Goal: Task Accomplishment & Management: Use online tool/utility

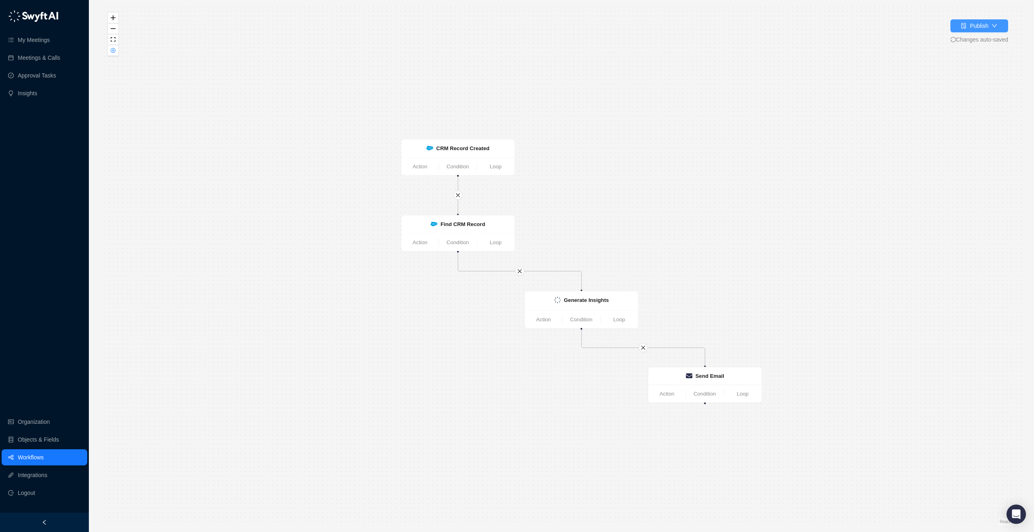
click at [992, 26] on icon "down" at bounding box center [994, 25] width 5 height 3
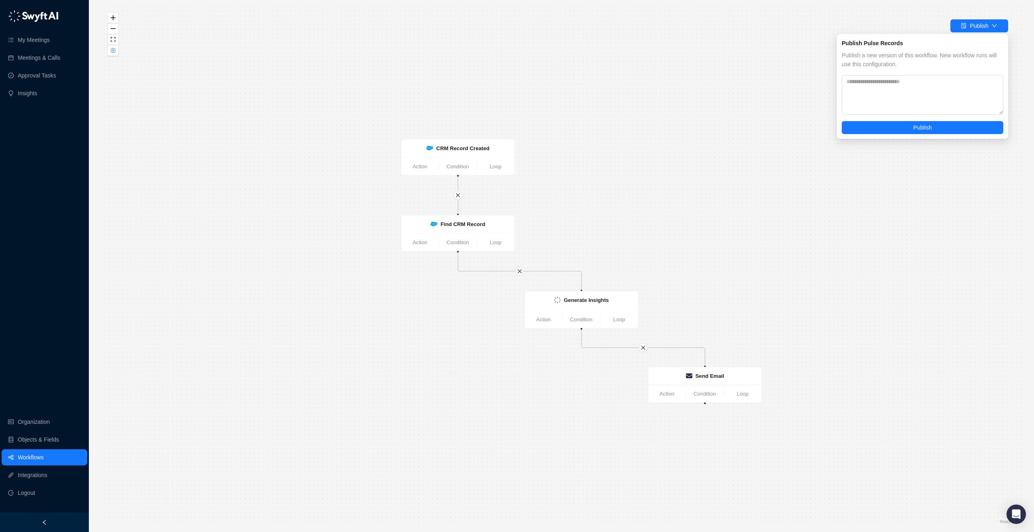
click at [144, 68] on div "Generate Insights Action Condition Loop CRM Record Created Action Condition Loo…" at bounding box center [561, 265] width 919 height 519
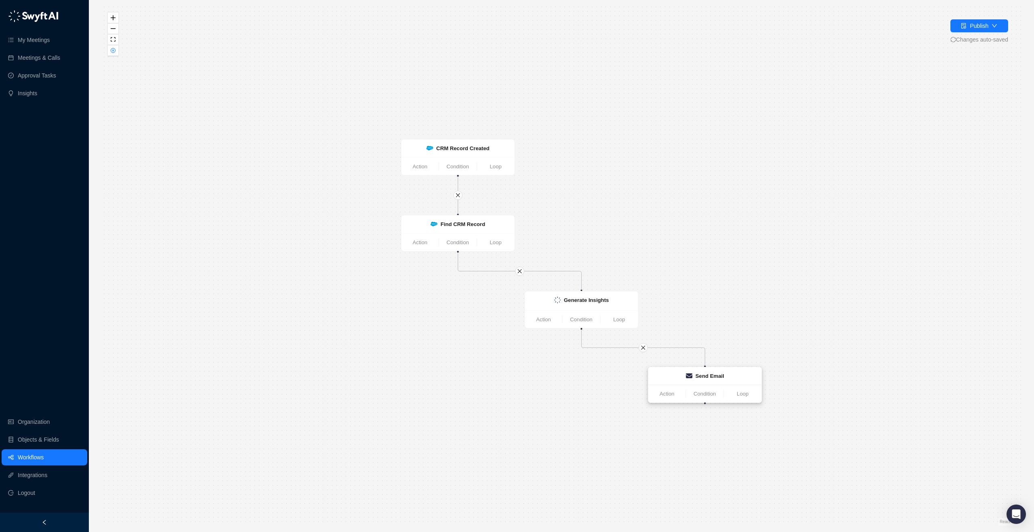
click at [711, 377] on strong "Send Email" at bounding box center [709, 376] width 29 height 6
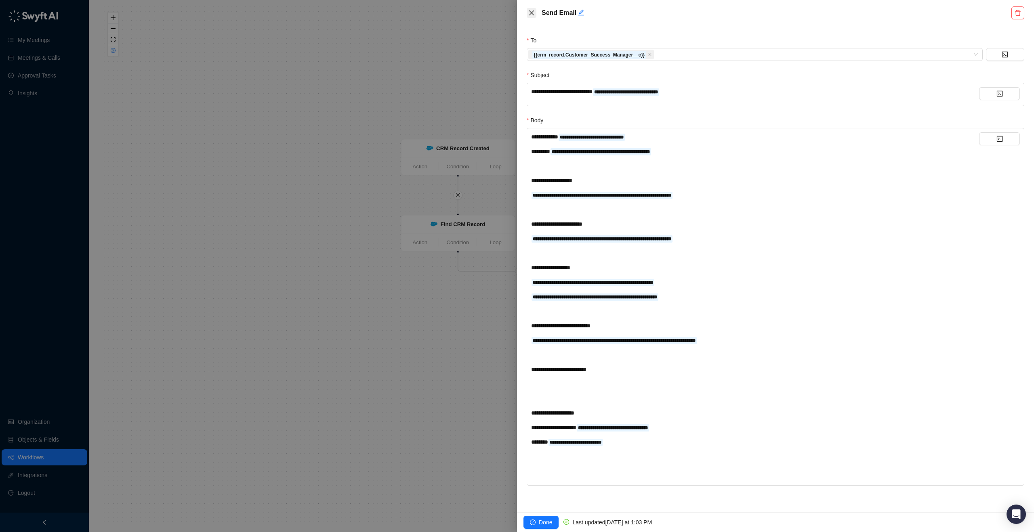
click at [527, 12] on button "Close" at bounding box center [532, 13] width 10 height 10
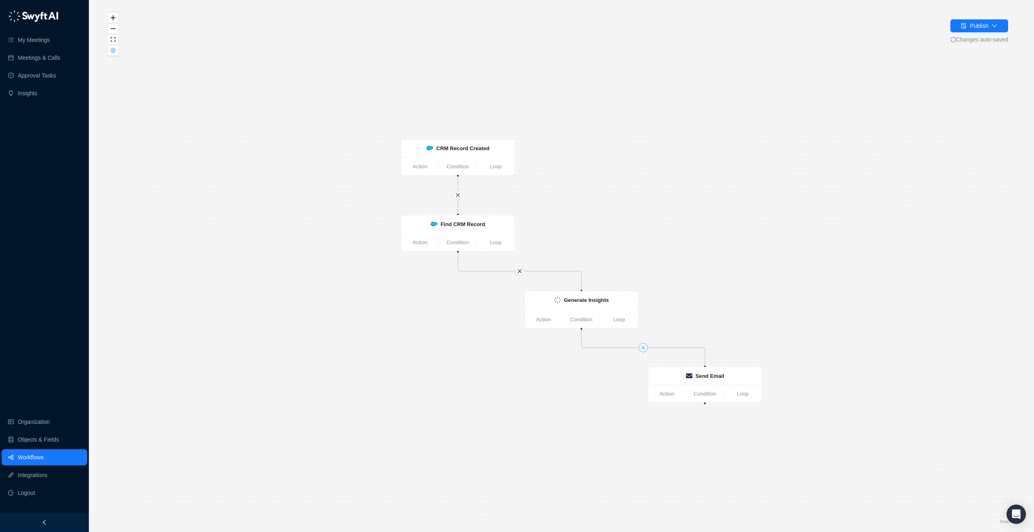
click at [647, 348] on button "button" at bounding box center [642, 347] width 9 height 9
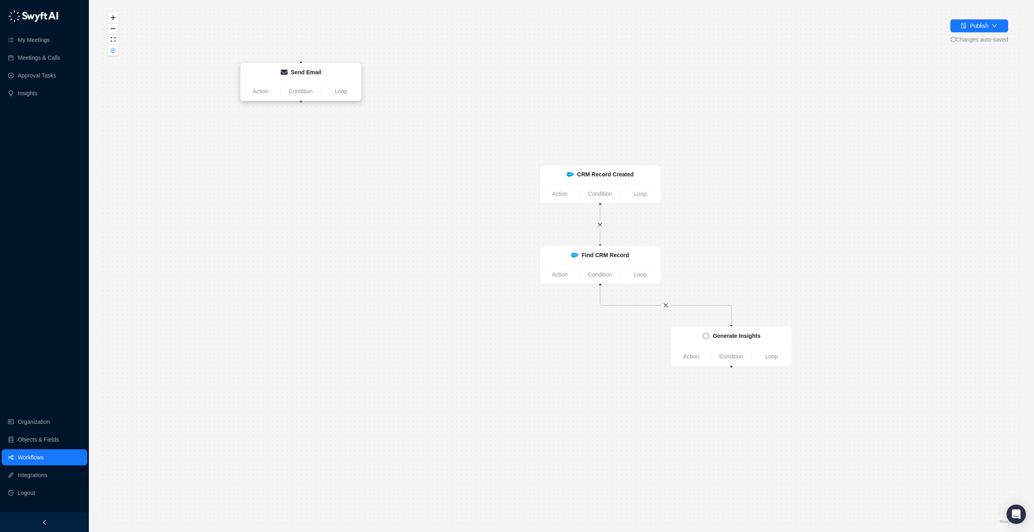
drag, startPoint x: 405, startPoint y: 384, endPoint x: 331, endPoint y: 77, distance: 316.3
click at [331, 77] on div "Send Email" at bounding box center [301, 72] width 111 height 9
click at [695, 354] on link "Action" at bounding box center [691, 356] width 40 height 9
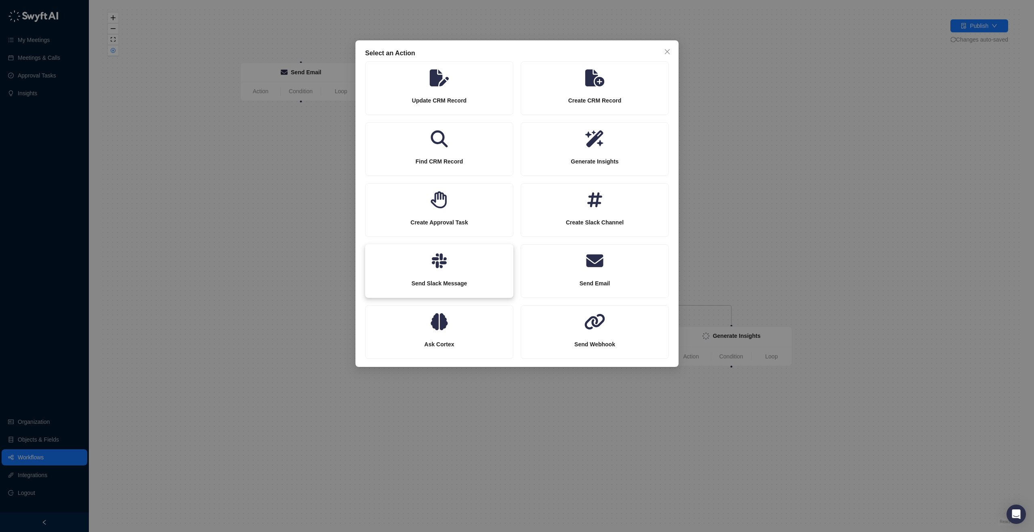
click at [467, 280] on strong "Send Slack Message" at bounding box center [439, 283] width 56 height 6
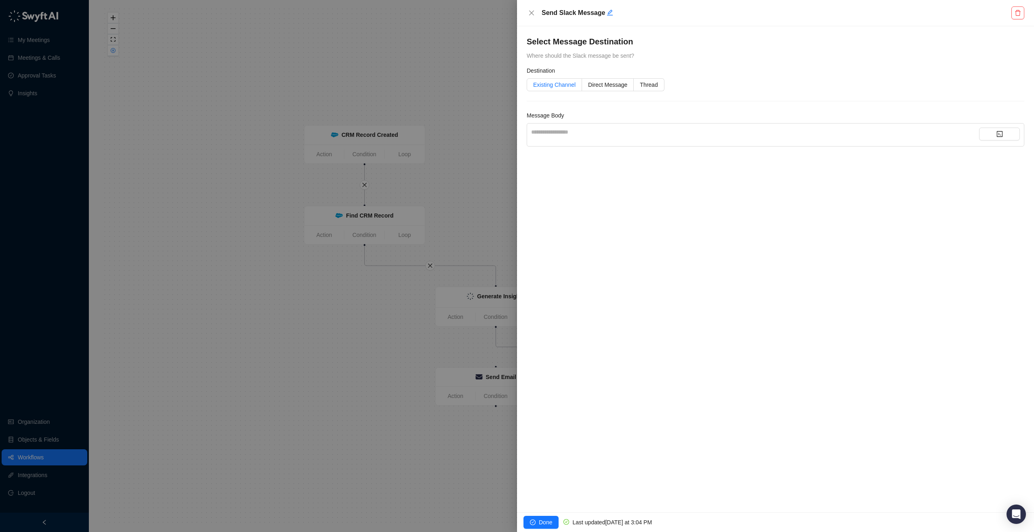
click at [574, 86] on span "Existing Channel" at bounding box center [554, 85] width 42 height 6
click at [569, 117] on input "search" at bounding box center [751, 119] width 441 height 12
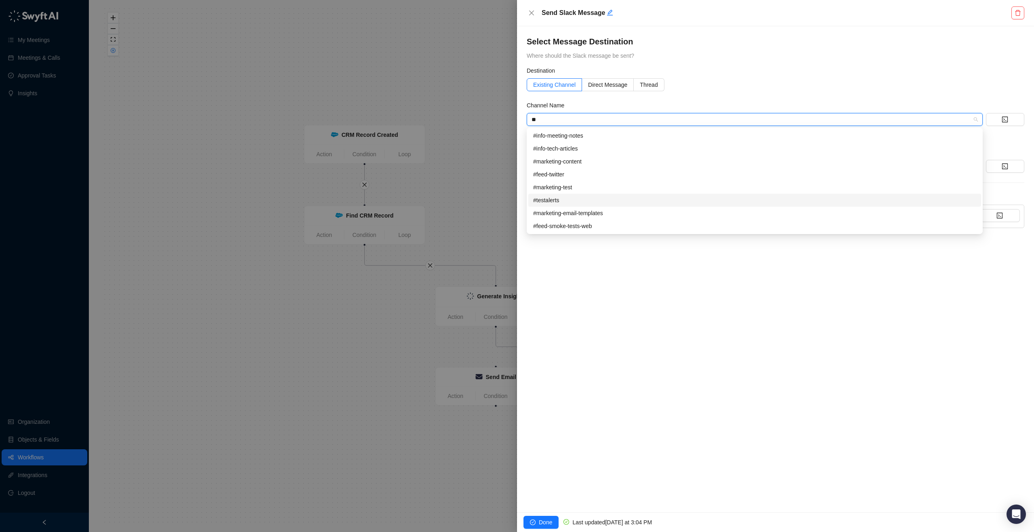
type input "*"
type input "**"
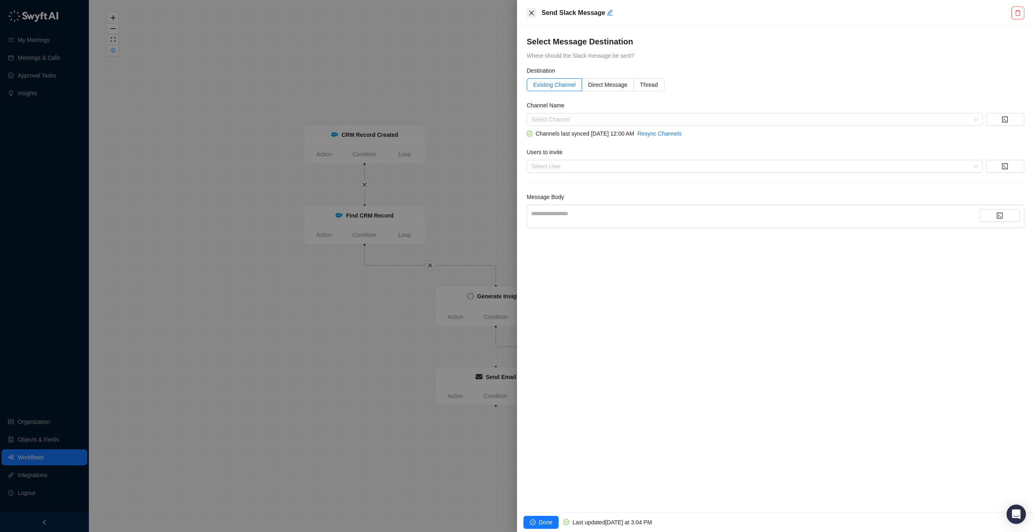
click at [527, 15] on button "Close" at bounding box center [532, 13] width 10 height 10
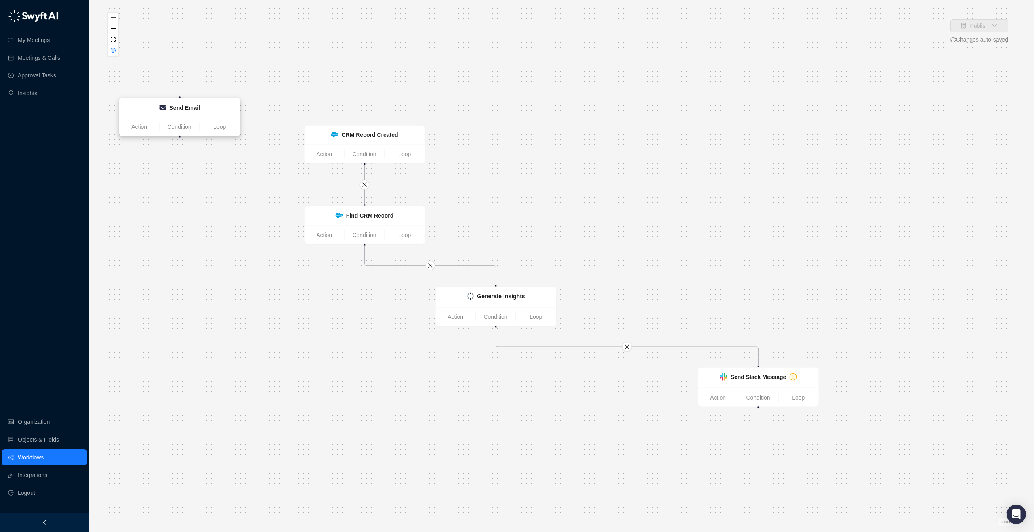
drag, startPoint x: 513, startPoint y: 382, endPoint x: 198, endPoint y: 124, distance: 407.1
click at [198, 117] on div "Send Email" at bounding box center [180, 108] width 120 height 19
click at [724, 398] on link "Action" at bounding box center [718, 397] width 40 height 9
click at [707, 405] on ul "Action Condition Loop" at bounding box center [758, 397] width 120 height 19
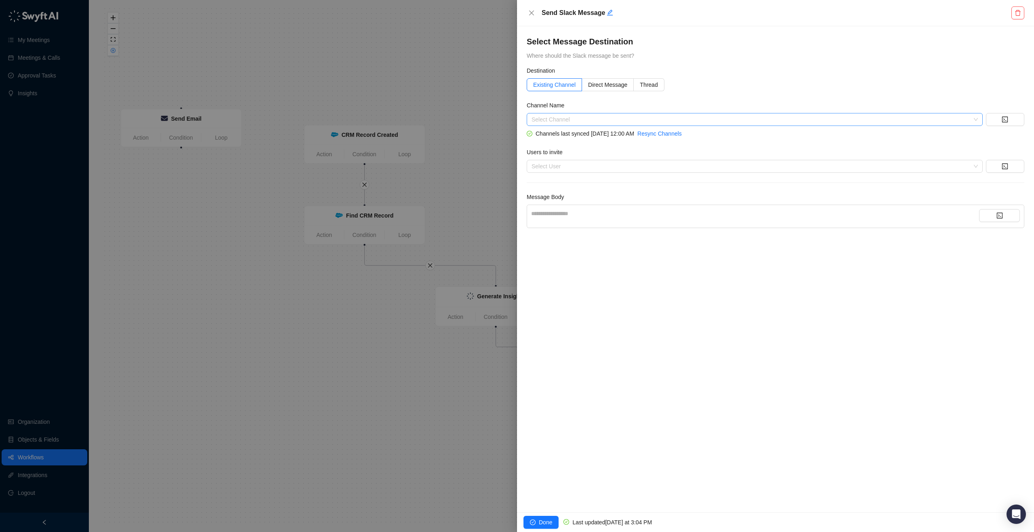
click at [530, 121] on div "Select Channel" at bounding box center [755, 119] width 456 height 13
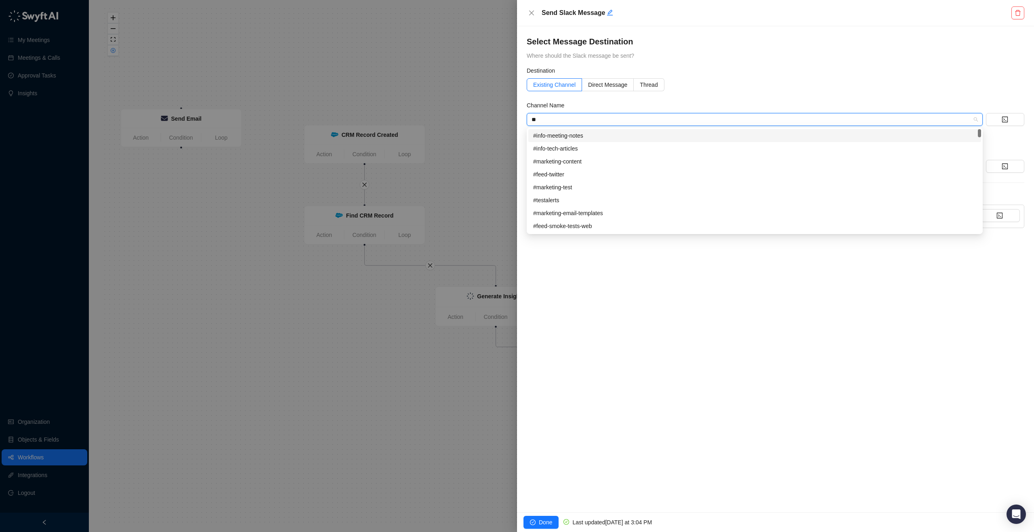
type input "*"
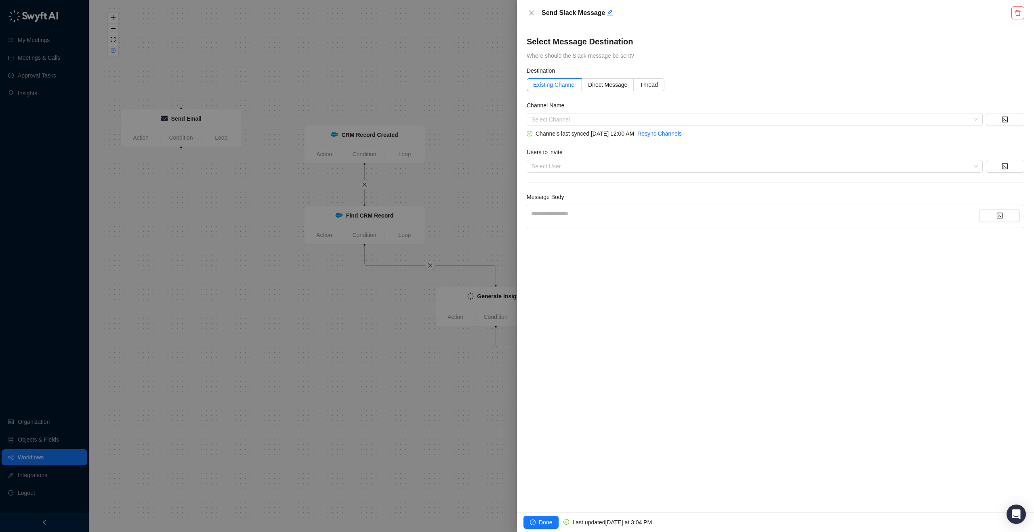
click at [401, 464] on div at bounding box center [517, 266] width 1034 height 532
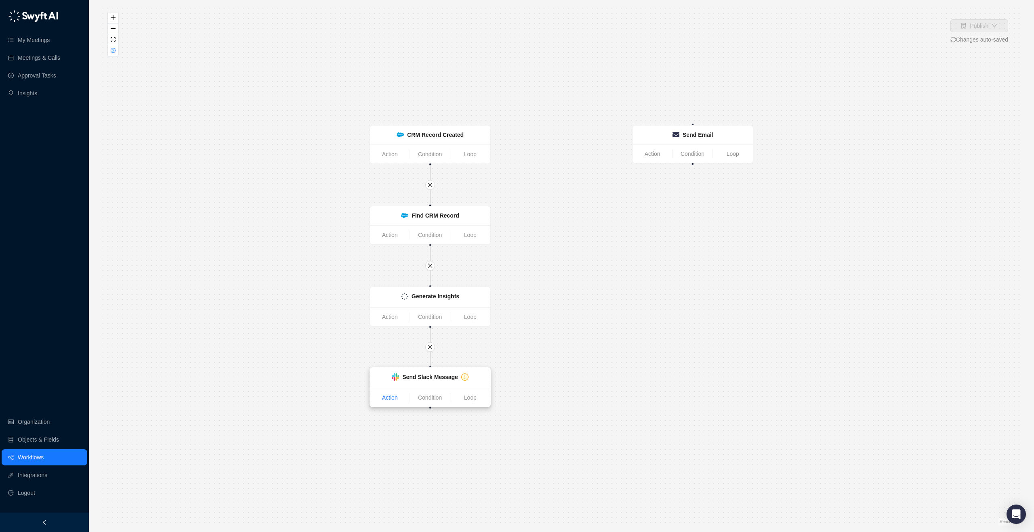
click at [379, 396] on link "Action" at bounding box center [390, 397] width 40 height 9
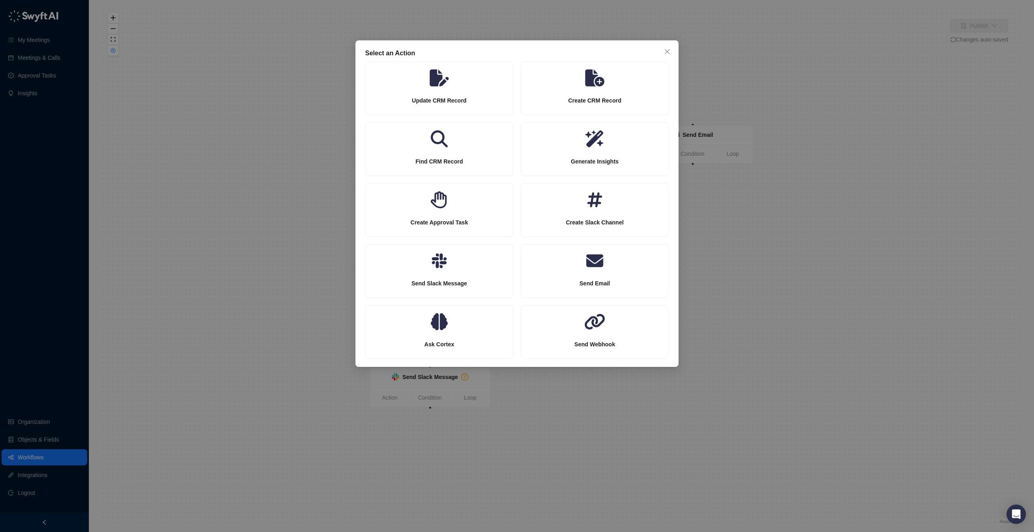
click at [546, 398] on div "Select an Action Update CRM Record Create CRM Record Find CRM Record Generate I…" at bounding box center [517, 266] width 1034 height 532
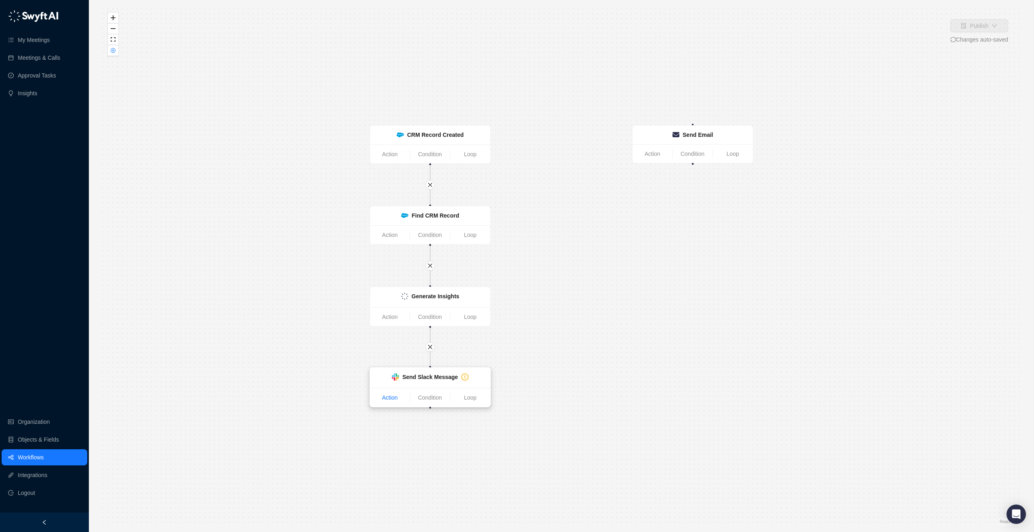
click at [393, 397] on link "Action" at bounding box center [390, 397] width 40 height 9
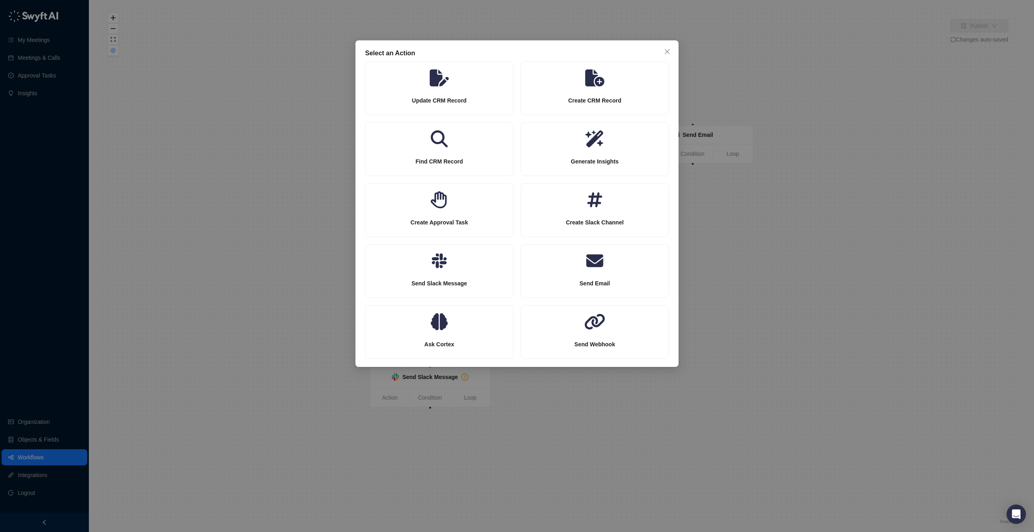
click at [606, 396] on div "Select an Action Update CRM Record Create CRM Record Find CRM Record Generate I…" at bounding box center [517, 266] width 1034 height 532
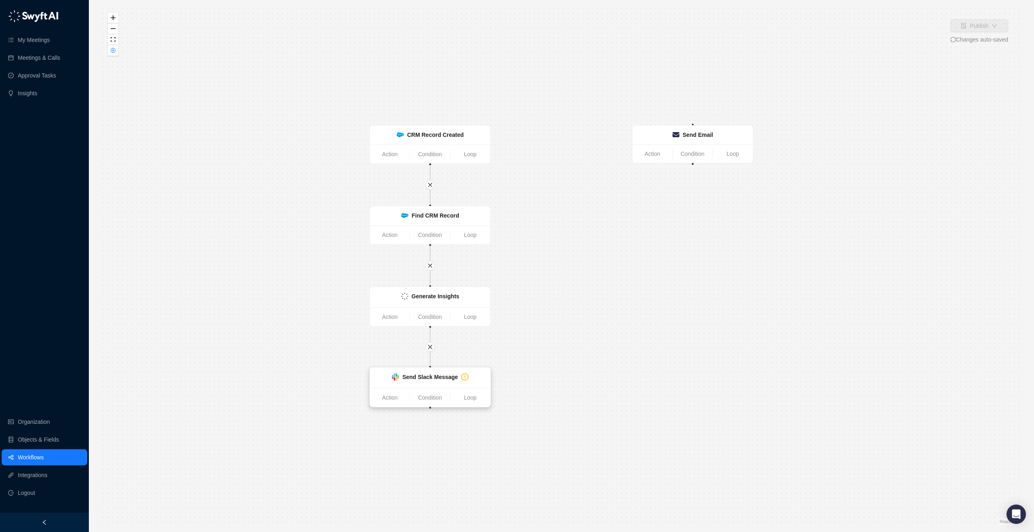
click at [430, 372] on div "Send Slack Message" at bounding box center [430, 378] width 120 height 20
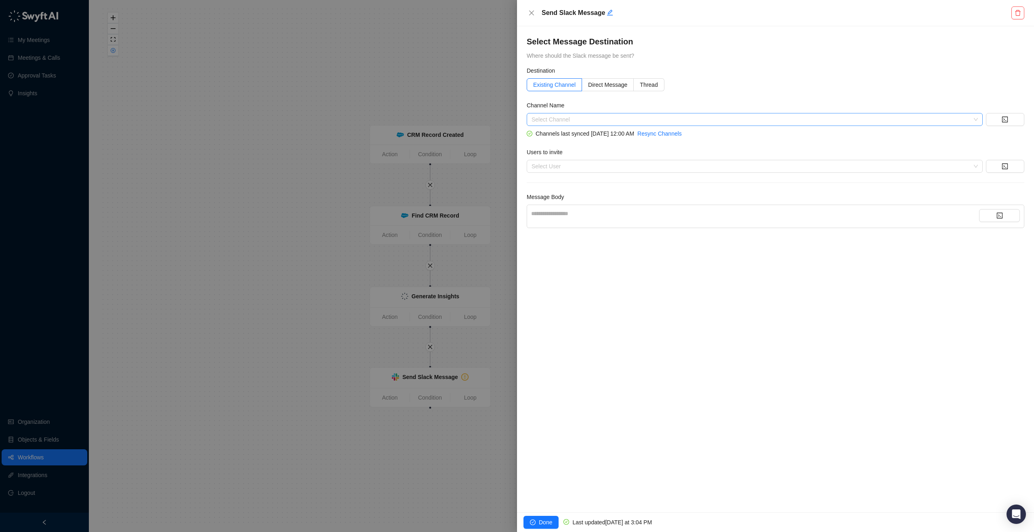
click at [544, 117] on input "search" at bounding box center [751, 119] width 441 height 12
type input "*******"
click at [927, 118] on input "*******" at bounding box center [751, 119] width 441 height 12
click at [559, 121] on input "*******" at bounding box center [751, 119] width 441 height 12
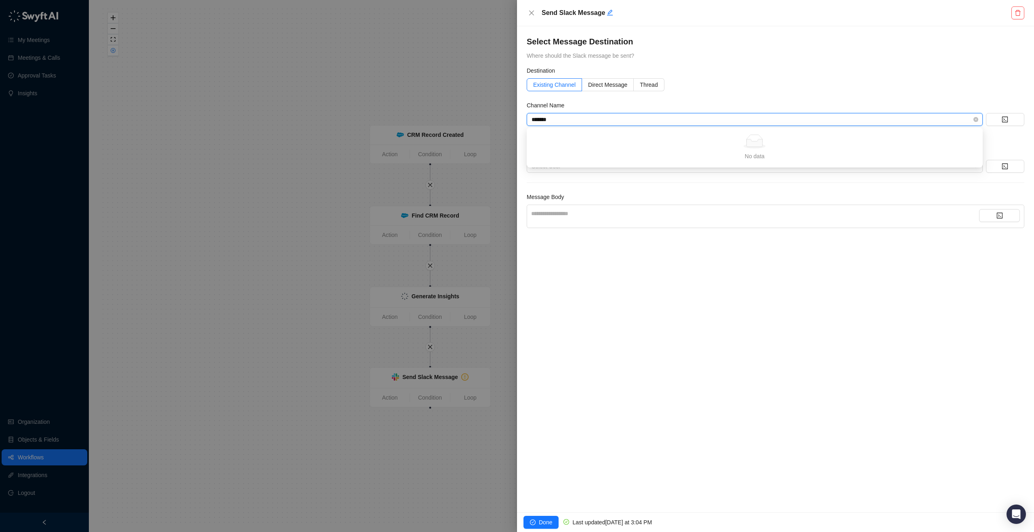
click at [559, 121] on input "*******" at bounding box center [751, 119] width 441 height 12
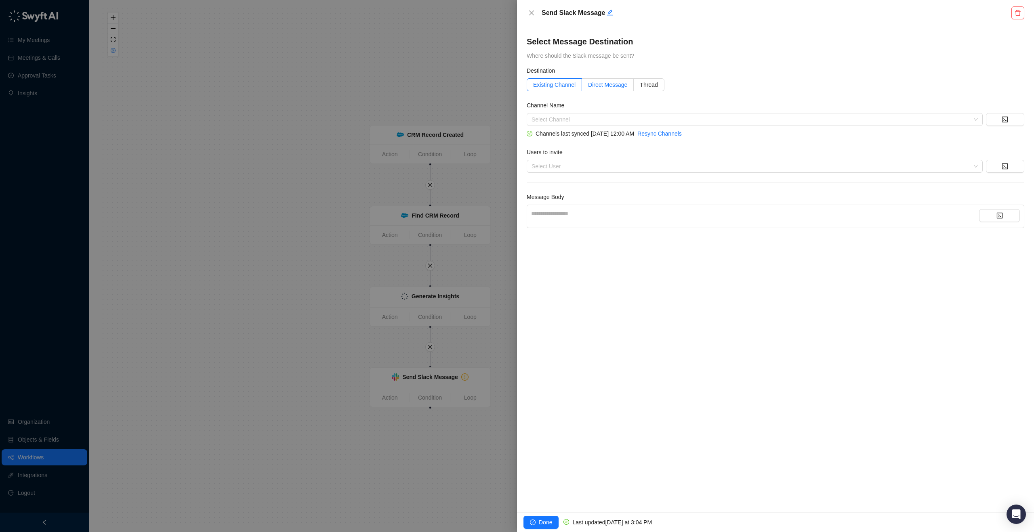
click at [617, 85] on span "Direct Message" at bounding box center [607, 85] width 39 height 6
click at [580, 124] on div "Select User" at bounding box center [755, 119] width 456 height 13
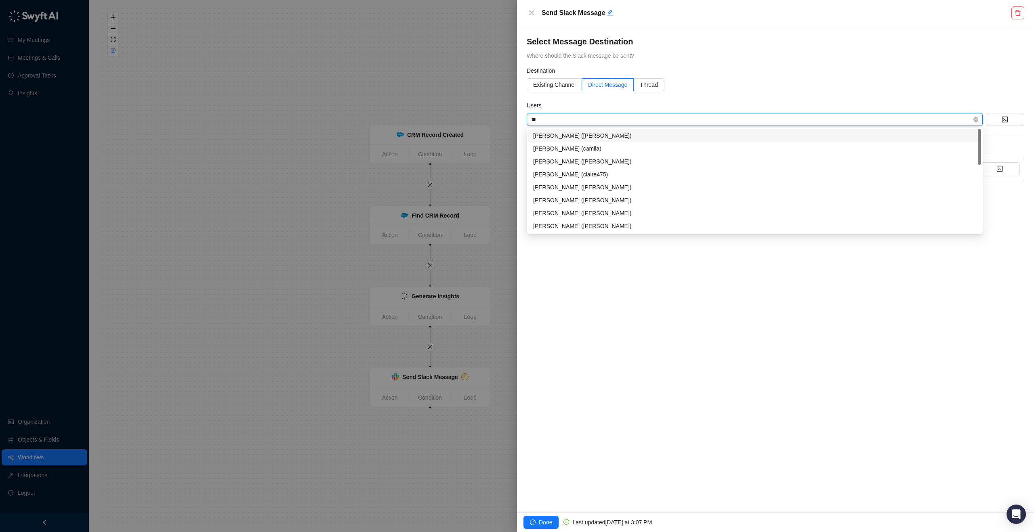
type input "***"
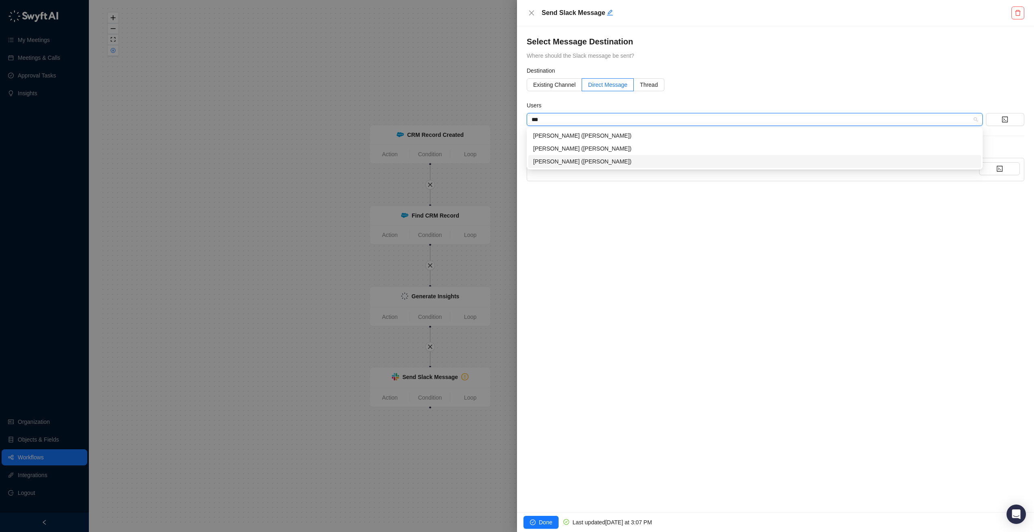
click at [556, 162] on div "[PERSON_NAME] ([PERSON_NAME])" at bounding box center [754, 161] width 443 height 9
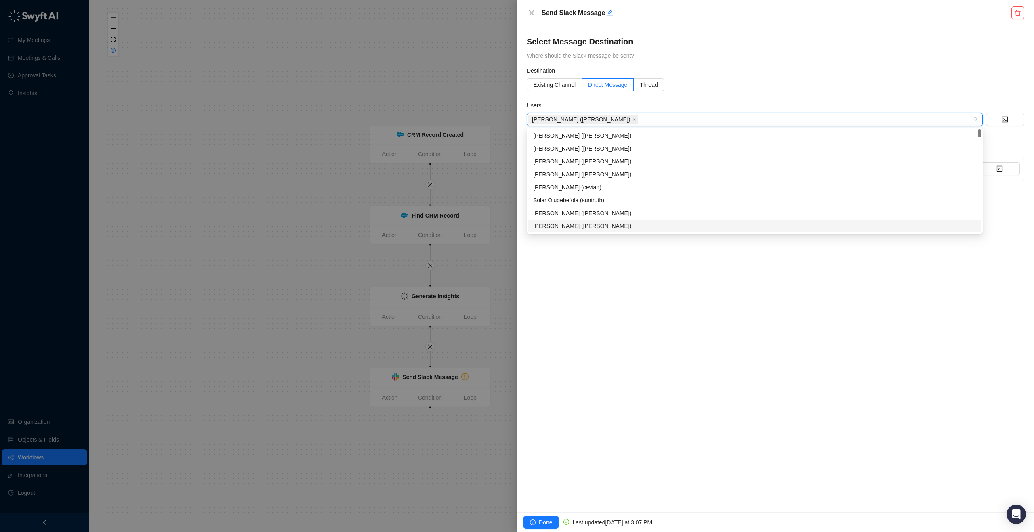
click at [536, 520] on button "Done" at bounding box center [540, 522] width 35 height 13
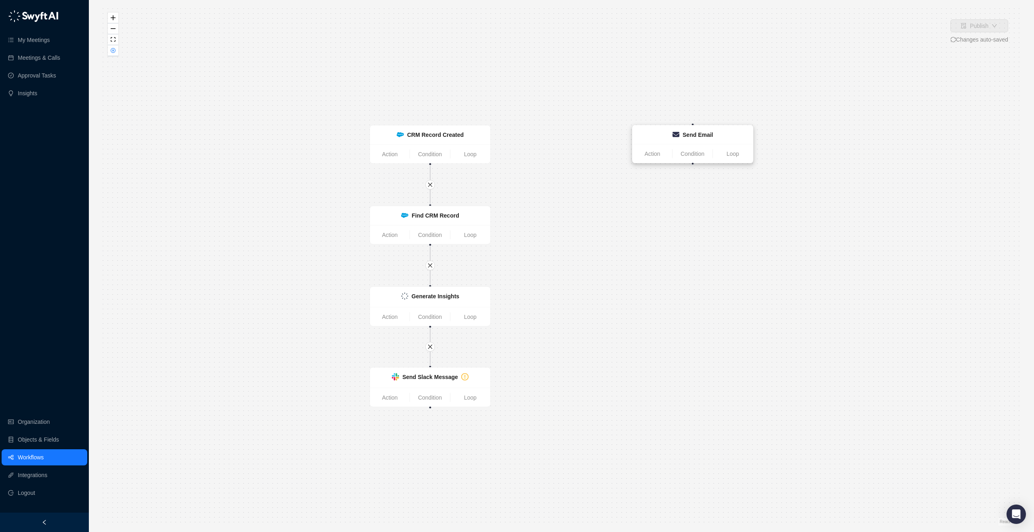
drag, startPoint x: 712, startPoint y: 133, endPoint x: 716, endPoint y: 136, distance: 5.4
click at [713, 136] on strong "Send Email" at bounding box center [697, 135] width 30 height 6
click at [716, 136] on strong "Send Email" at bounding box center [702, 138] width 30 height 6
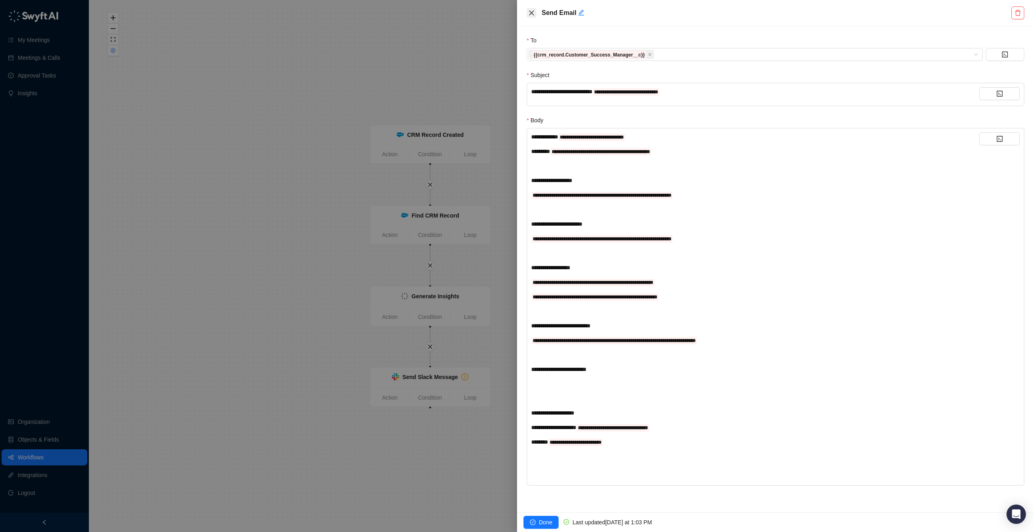
click at [529, 16] on icon "close" at bounding box center [531, 13] width 6 height 6
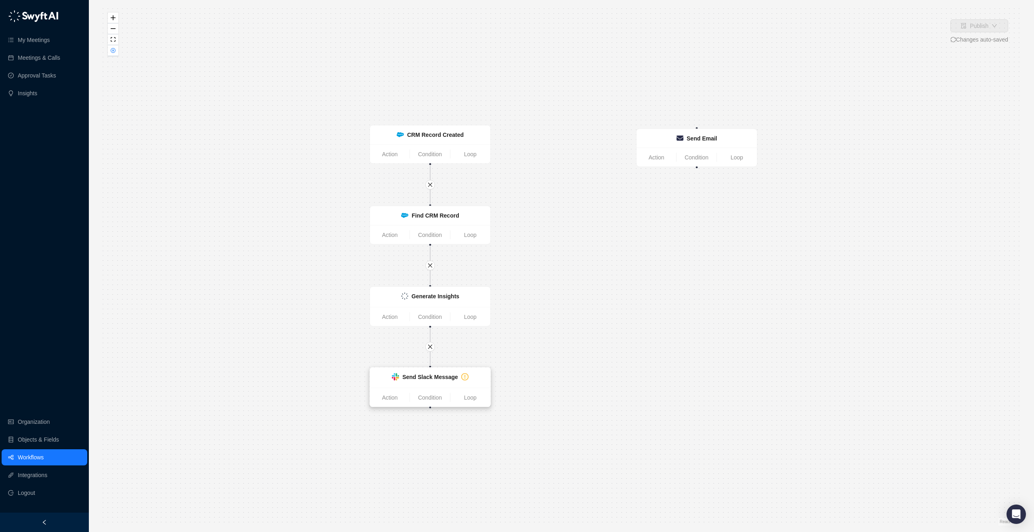
click at [458, 384] on div "Send Slack Message" at bounding box center [430, 378] width 120 height 20
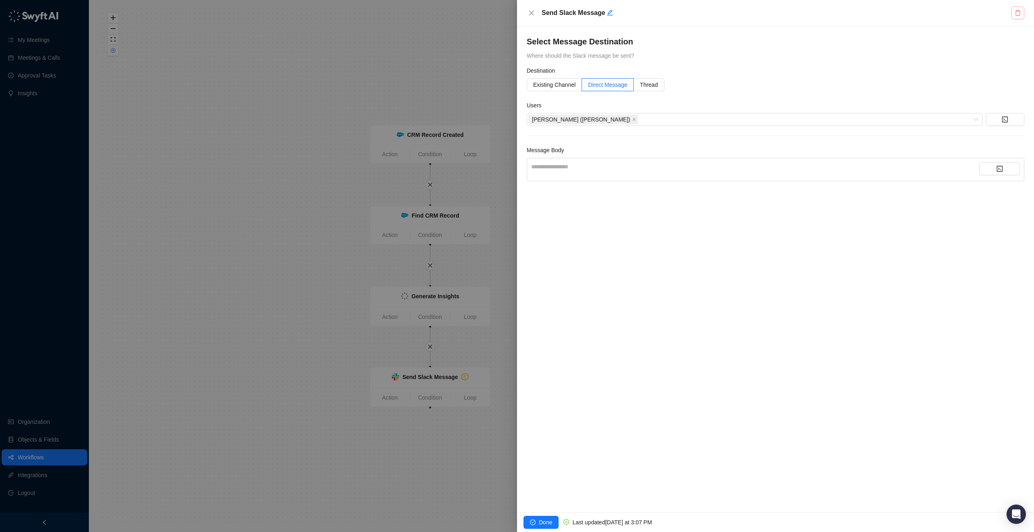
click at [1015, 10] on icon "delete" at bounding box center [1017, 13] width 6 height 6
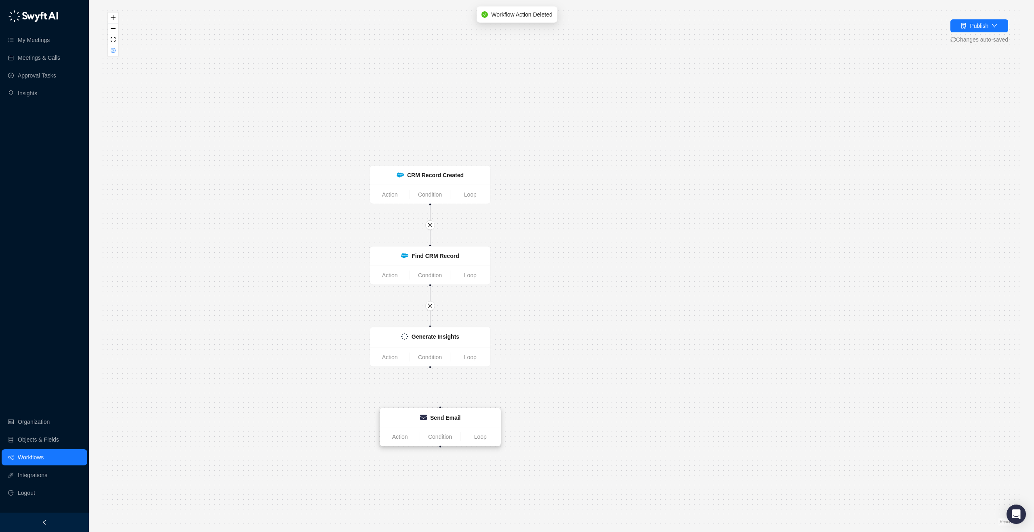
drag, startPoint x: 690, startPoint y: 182, endPoint x: 438, endPoint y: 425, distance: 349.9
click at [438, 425] on div "Send Email" at bounding box center [440, 418] width 120 height 19
click at [410, 435] on link "Action" at bounding box center [400, 436] width 40 height 9
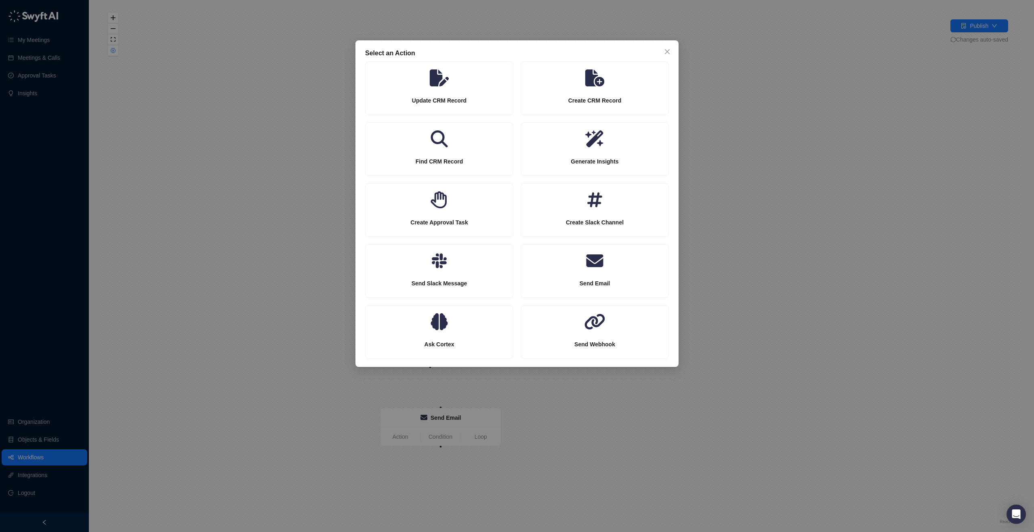
click at [655, 454] on div "Select an Action Update CRM Record Create CRM Record Find CRM Record Generate I…" at bounding box center [517, 266] width 1034 height 532
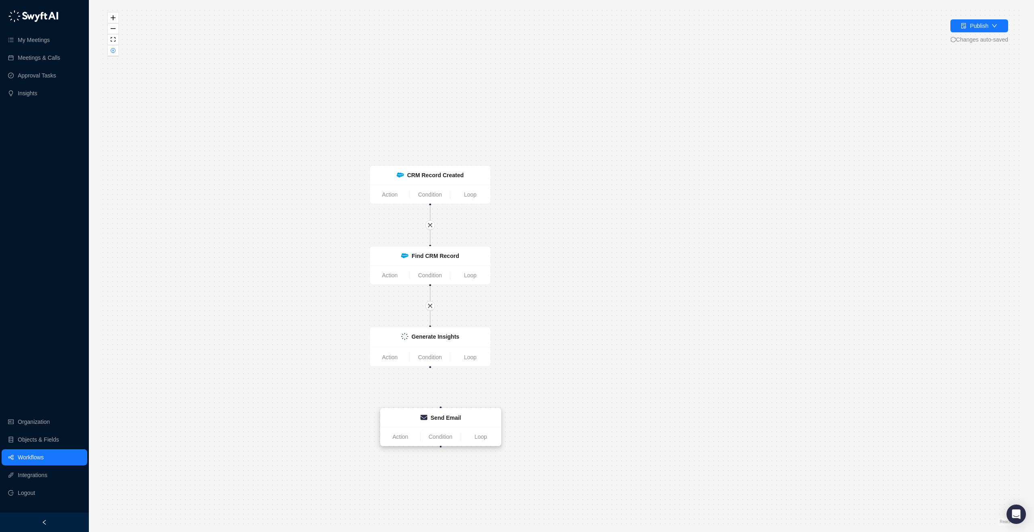
click at [437, 418] on strong "Send Email" at bounding box center [445, 418] width 30 height 6
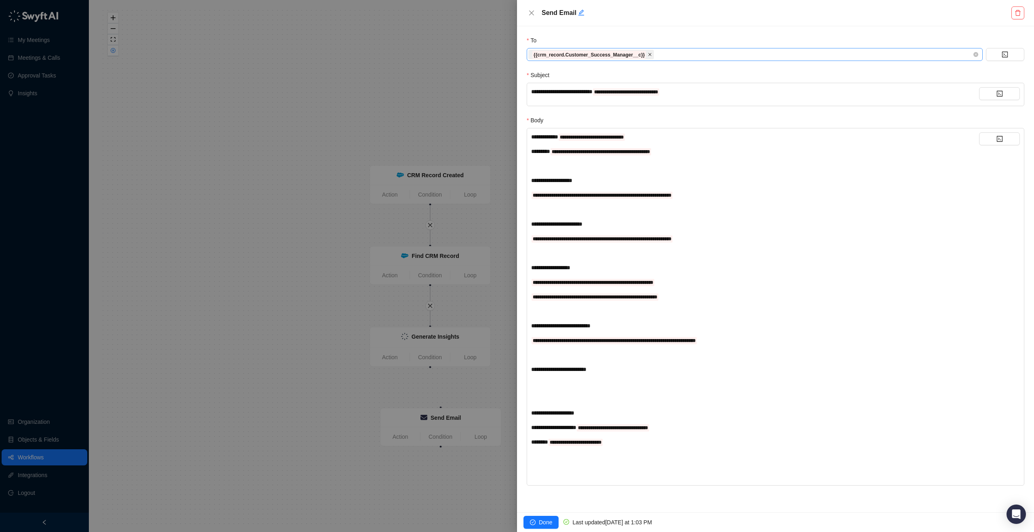
click at [652, 53] on icon "close" at bounding box center [650, 54] width 4 height 4
click at [654, 55] on div at bounding box center [750, 55] width 444 height 6
type input "**********"
click at [765, 111] on form "**********" at bounding box center [776, 261] width 498 height 450
click at [526, 519] on button "Done" at bounding box center [540, 522] width 35 height 13
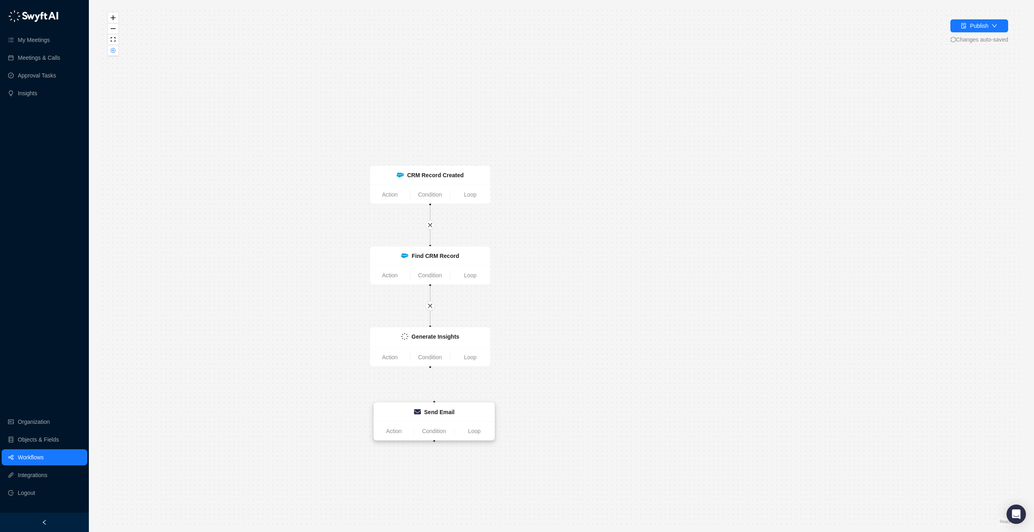
drag, startPoint x: 714, startPoint y: 178, endPoint x: 469, endPoint y: 412, distance: 338.5
click at [469, 412] on div "Send Email" at bounding box center [434, 412] width 111 height 9
drag, startPoint x: 460, startPoint y: 410, endPoint x: 426, endPoint y: 422, distance: 35.9
click at [426, 422] on strong "Send Email" at bounding box center [414, 423] width 30 height 6
drag, startPoint x: 414, startPoint y: 409, endPoint x: 433, endPoint y: 374, distance: 39.9
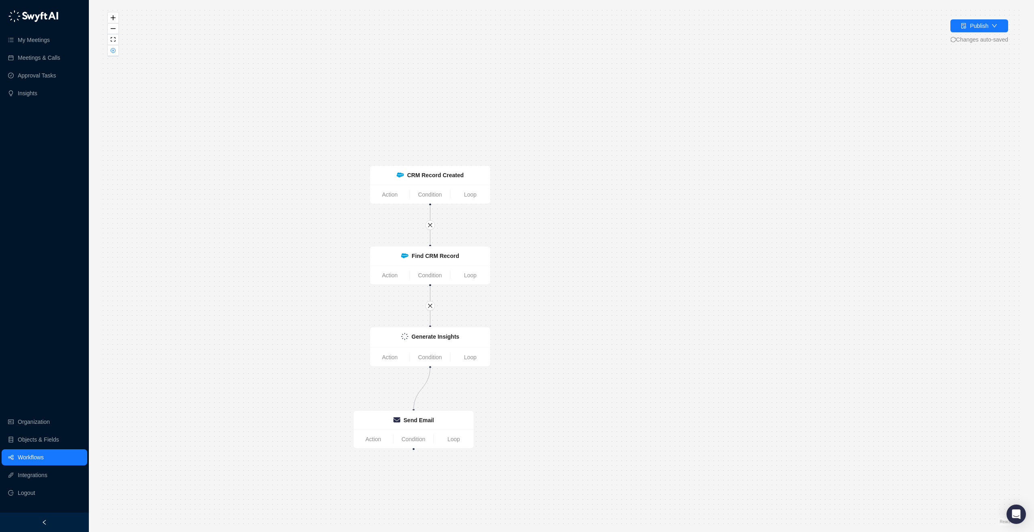
click at [433, 374] on div "Generate Insights Action Condition Loop CRM Record Created Action Condition Loo…" at bounding box center [561, 265] width 919 height 519
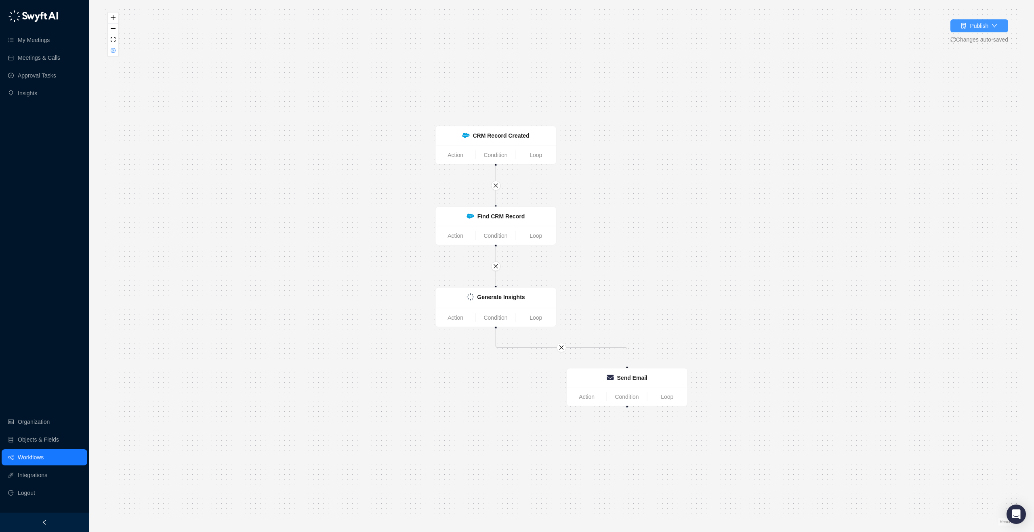
click at [983, 25] on div "Publish" at bounding box center [979, 25] width 19 height 9
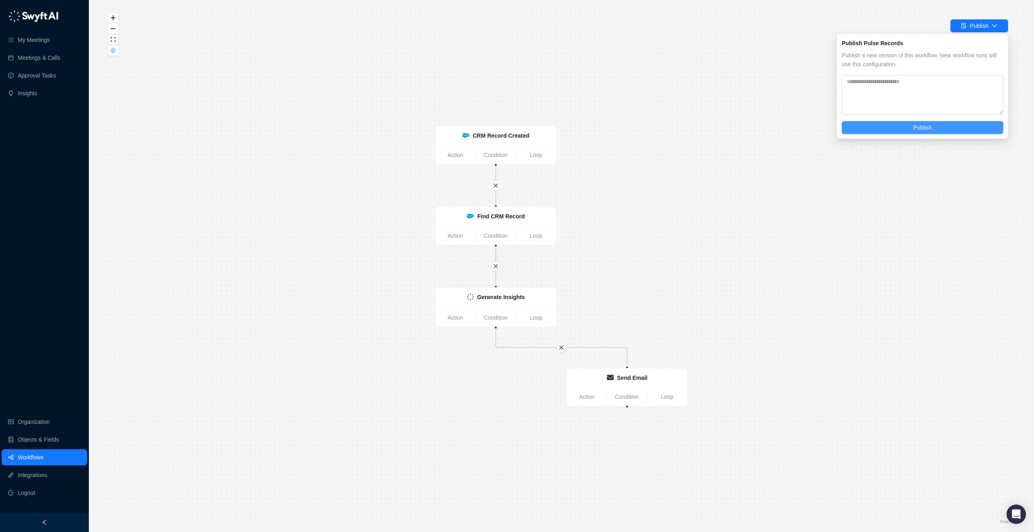
click at [913, 129] on span "Publish" at bounding box center [922, 127] width 19 height 9
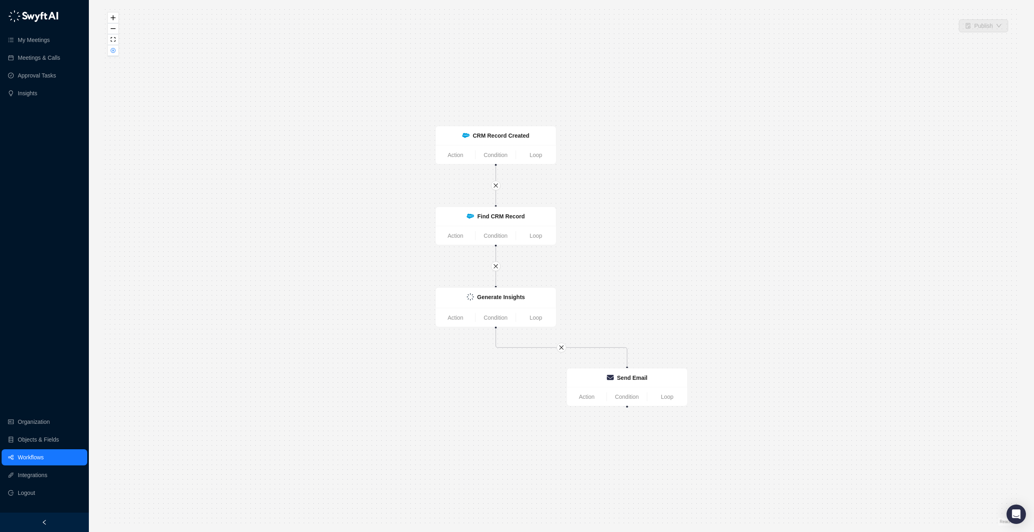
click at [44, 460] on link "Workflows" at bounding box center [31, 457] width 26 height 16
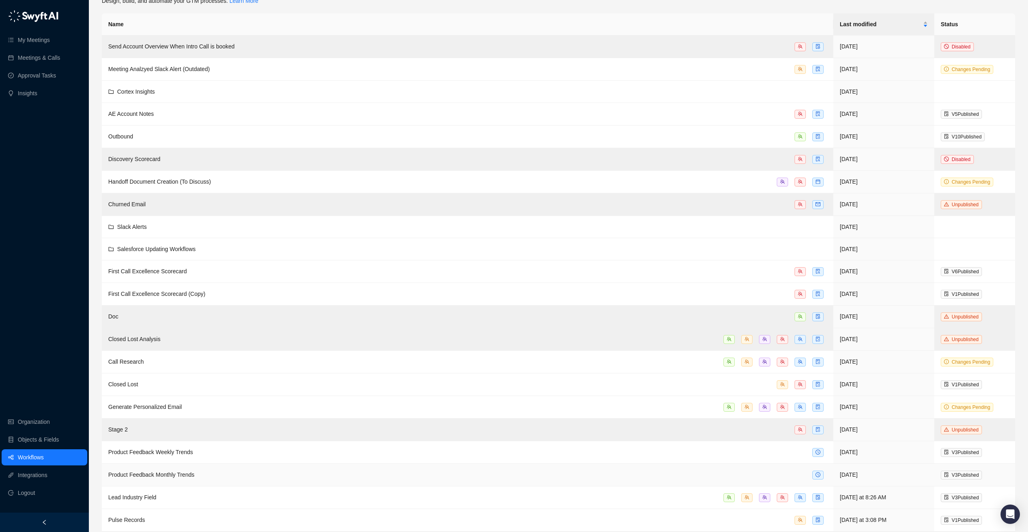
scroll to position [40, 0]
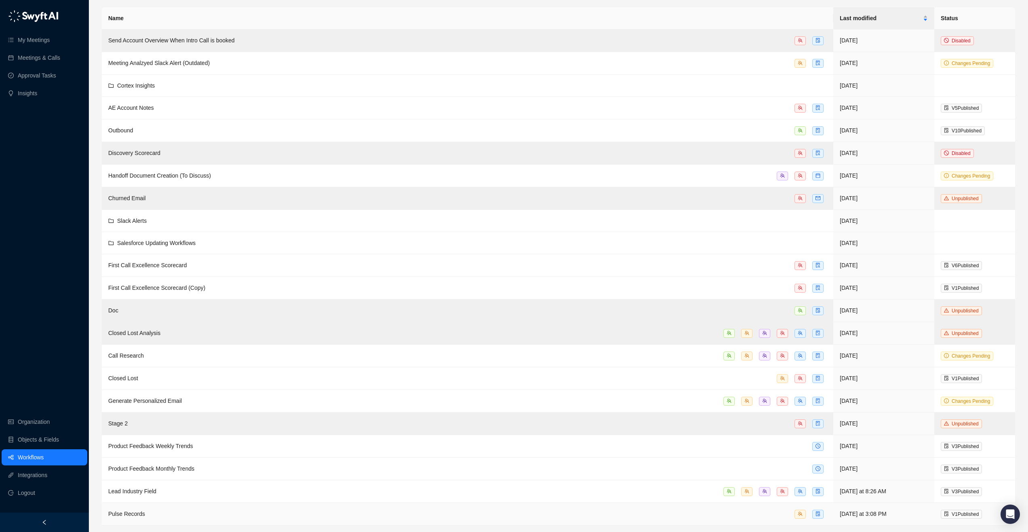
click at [283, 516] on div "Pulse Records" at bounding box center [467, 514] width 718 height 9
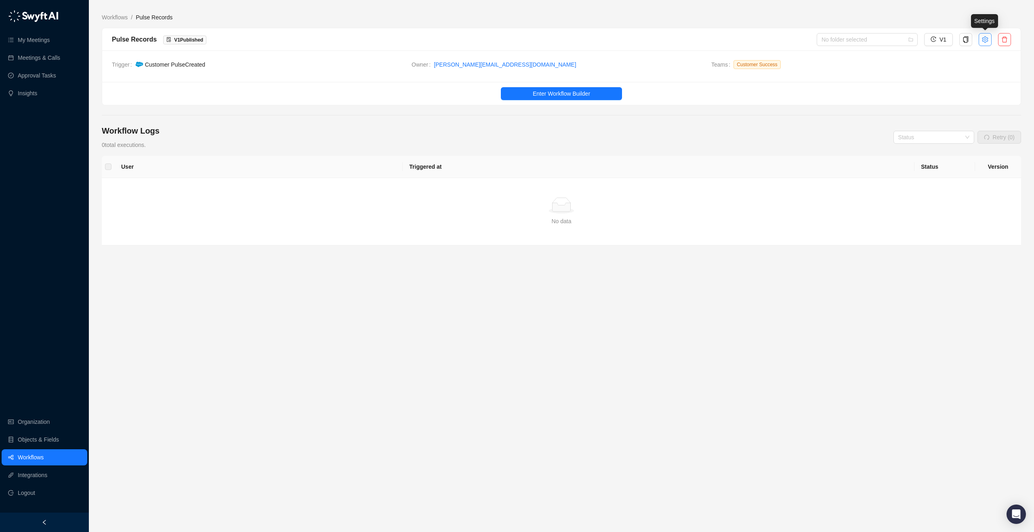
click at [982, 43] on button "button" at bounding box center [984, 39] width 13 height 13
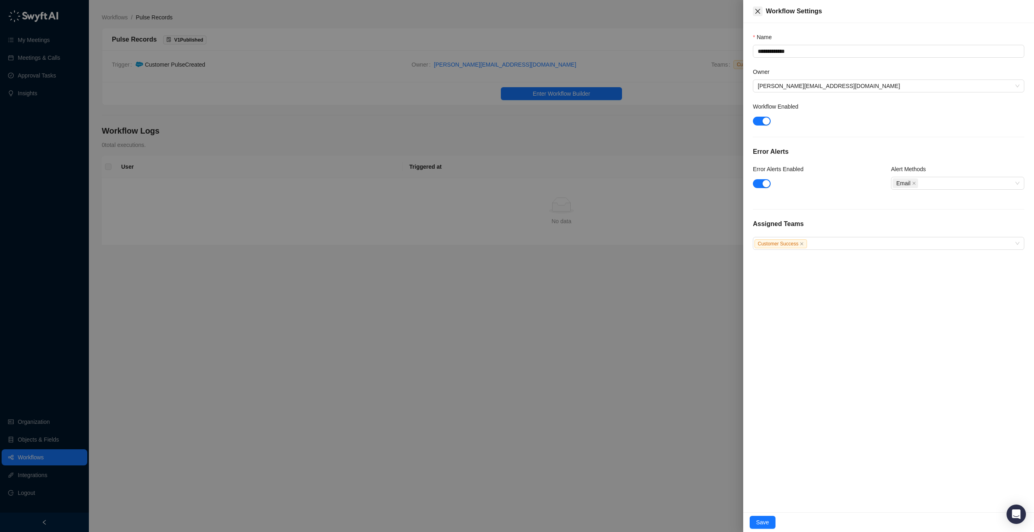
click at [753, 12] on button "Close" at bounding box center [758, 11] width 10 height 10
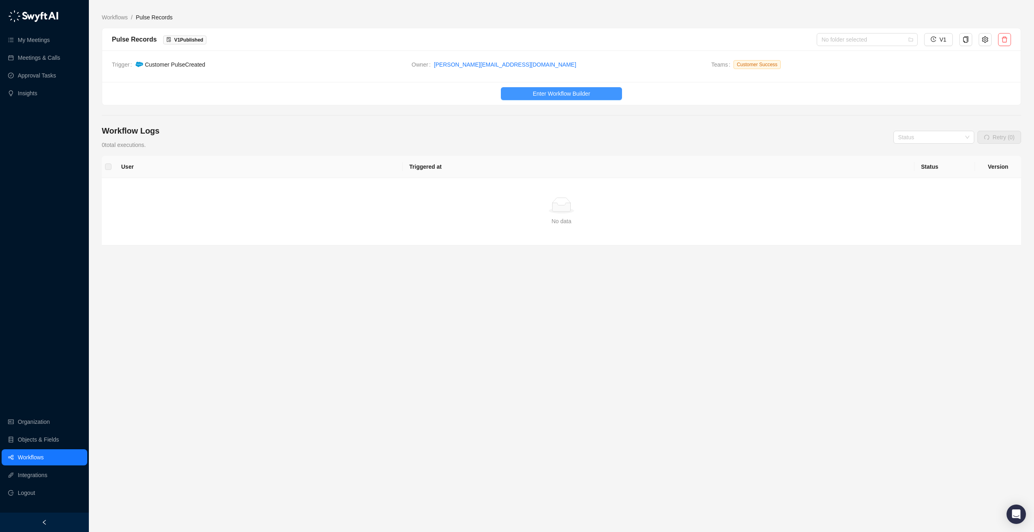
click at [561, 90] on span "Enter Workflow Builder" at bounding box center [561, 93] width 57 height 9
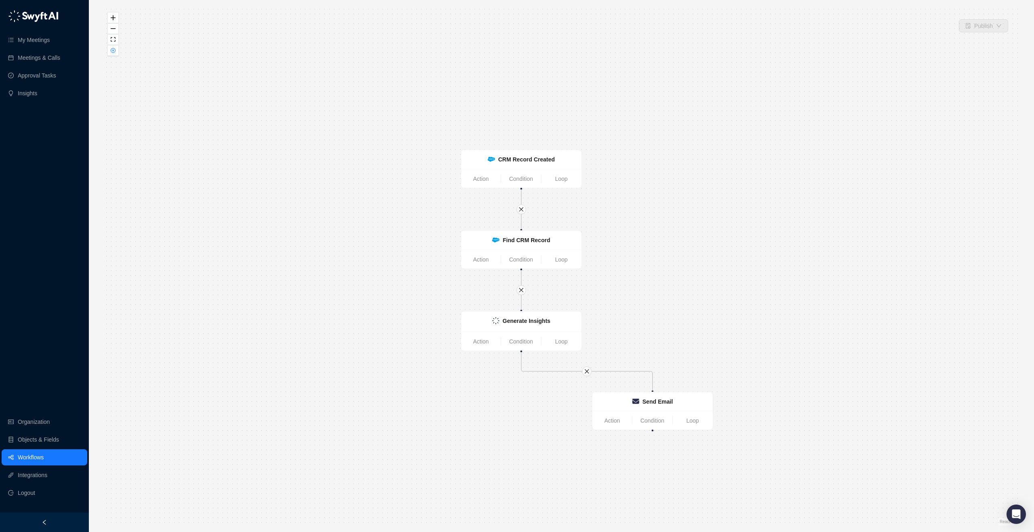
drag, startPoint x: 361, startPoint y: 104, endPoint x: 379, endPoint y: 126, distance: 28.6
click at [379, 126] on div "Generate Insights Action Condition Loop CRM Record Created Action Condition Loo…" at bounding box center [561, 265] width 919 height 519
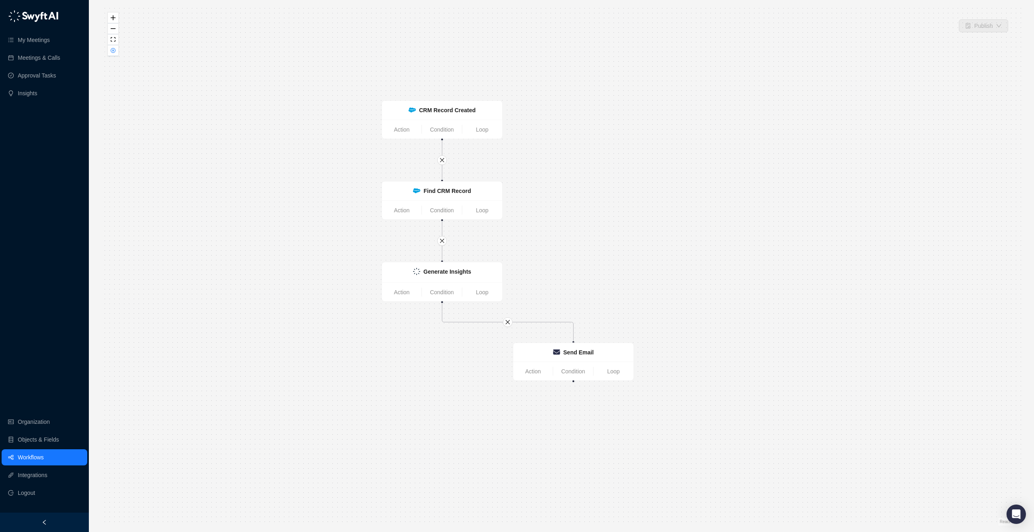
drag, startPoint x: 988, startPoint y: 494, endPoint x: 919, endPoint y: 455, distance: 79.0
click at [919, 455] on div "Generate Insights Action Condition Loop CRM Record Created Action Condition Loo…" at bounding box center [561, 265] width 919 height 519
drag, startPoint x: 274, startPoint y: 200, endPoint x: 294, endPoint y: 246, distance: 49.7
click at [294, 246] on div "Generate Insights Action Condition Loop CRM Record Created Action Condition Loo…" at bounding box center [561, 265] width 919 height 519
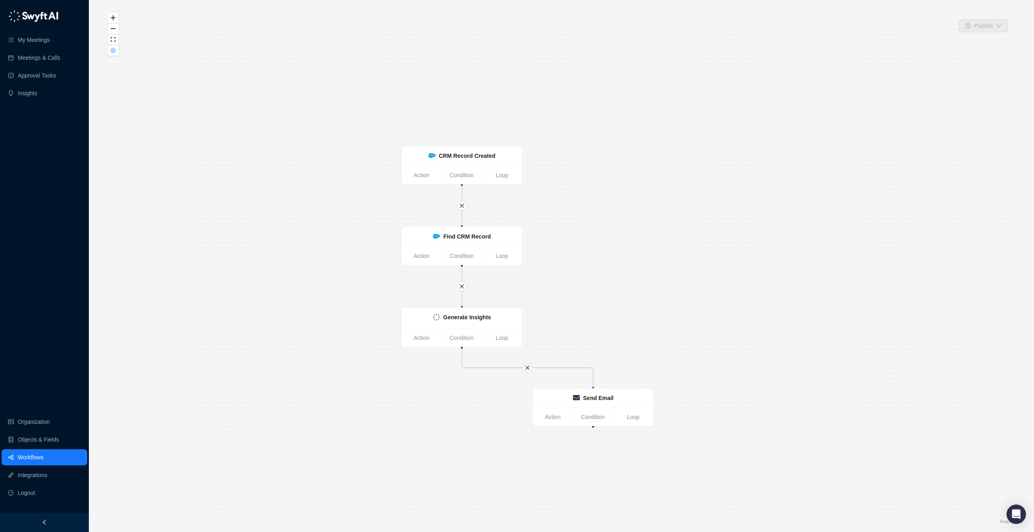
click at [44, 460] on link "Workflows" at bounding box center [31, 457] width 26 height 16
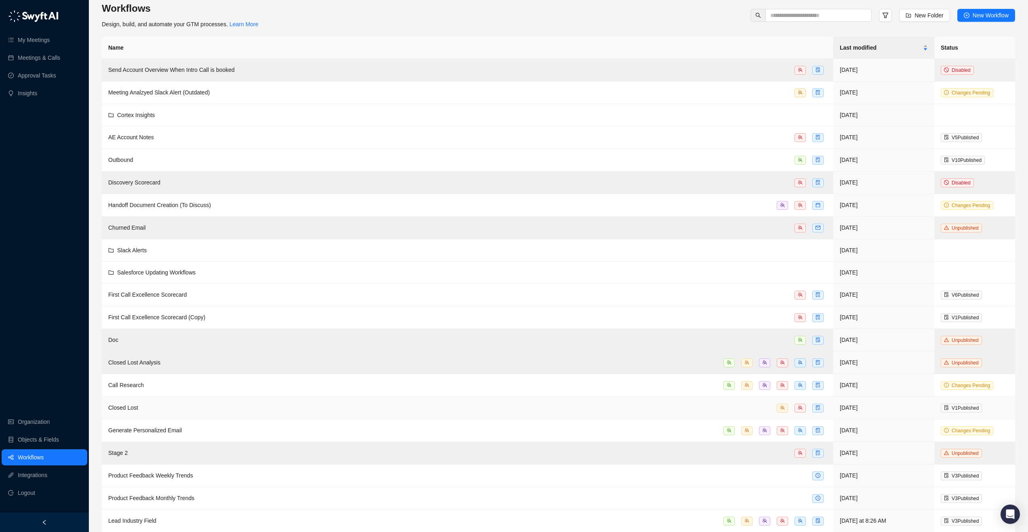
scroll to position [40, 0]
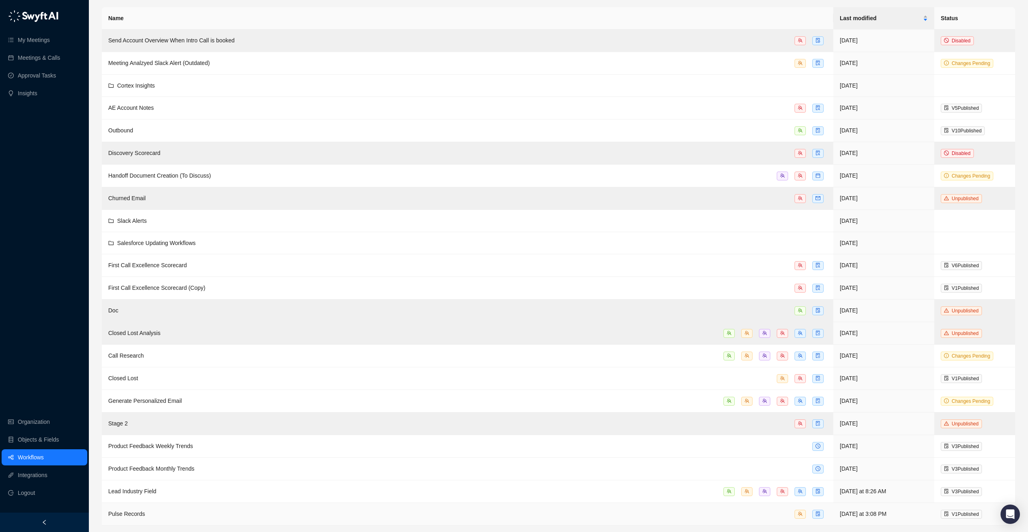
click at [223, 514] on div "Pulse Records" at bounding box center [467, 514] width 718 height 9
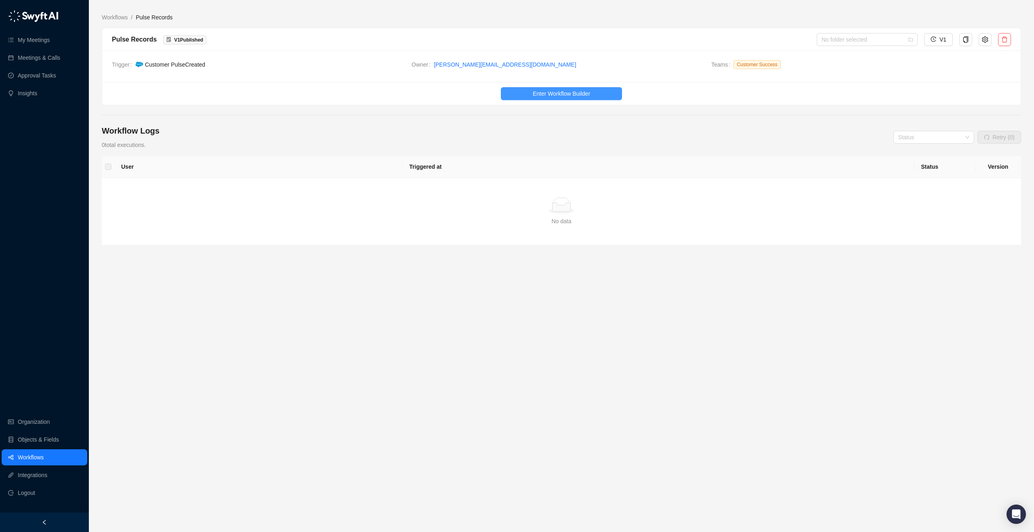
click at [510, 90] on button "Enter Workflow Builder" at bounding box center [561, 93] width 121 height 13
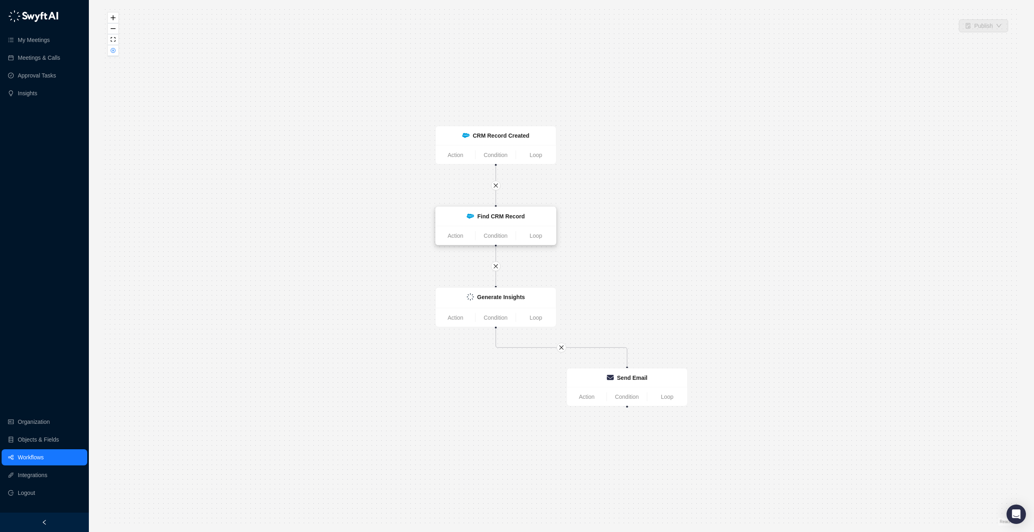
click at [449, 220] on div "Find CRM Record" at bounding box center [496, 216] width 111 height 9
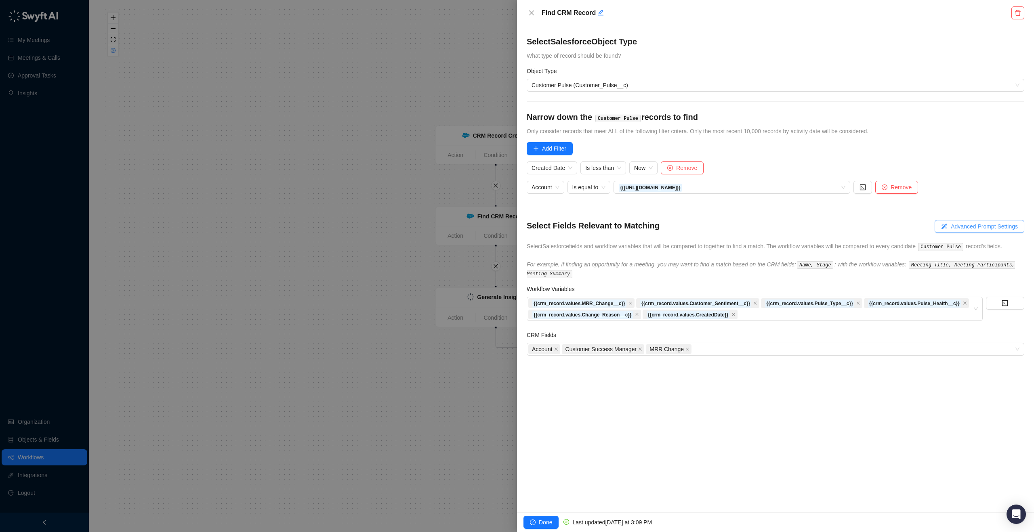
click at [989, 227] on span "Advanced Prompt Settings" at bounding box center [984, 226] width 67 height 9
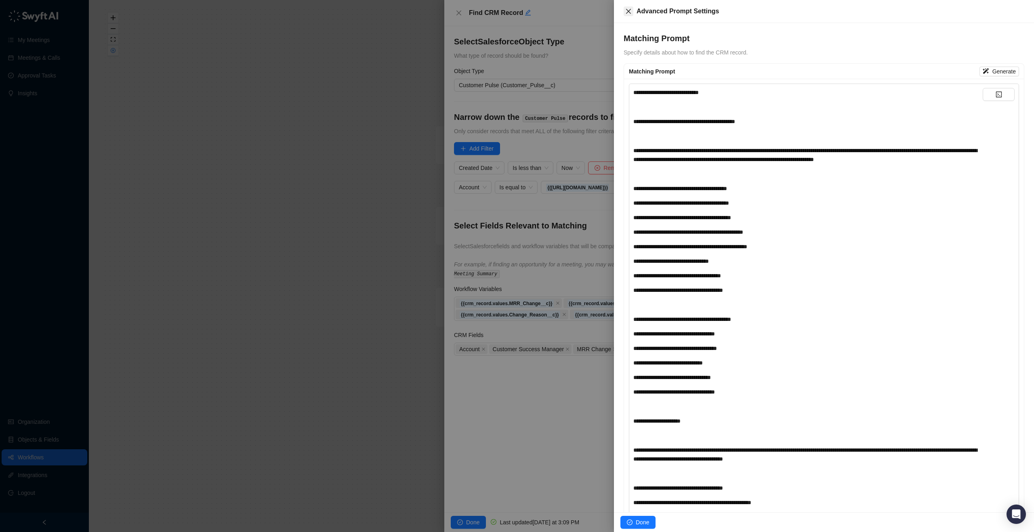
click at [624, 8] on button "Close" at bounding box center [629, 11] width 10 height 10
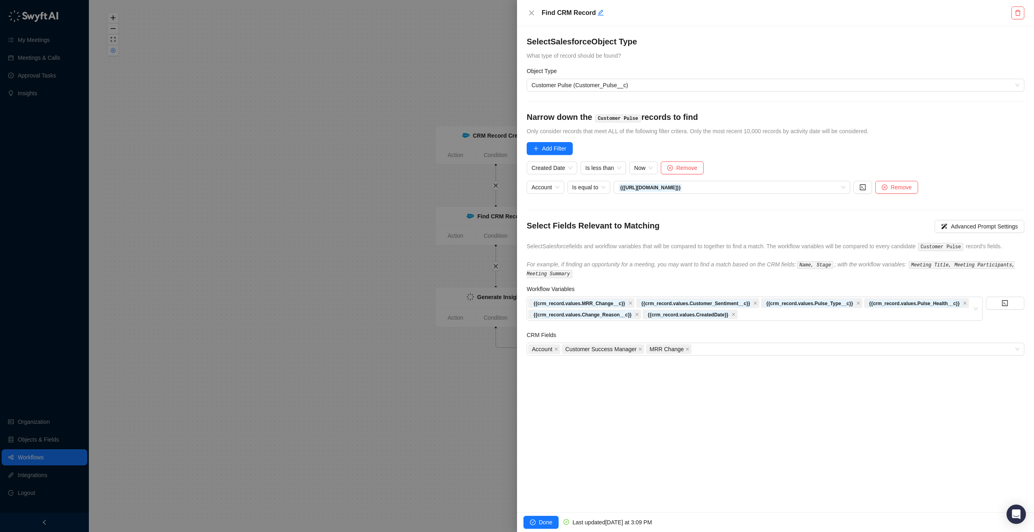
click at [537, 13] on div "Find CRM Record" at bounding box center [776, 12] width 498 height 13
click at [531, 14] on icon "close" at bounding box center [531, 12] width 5 height 5
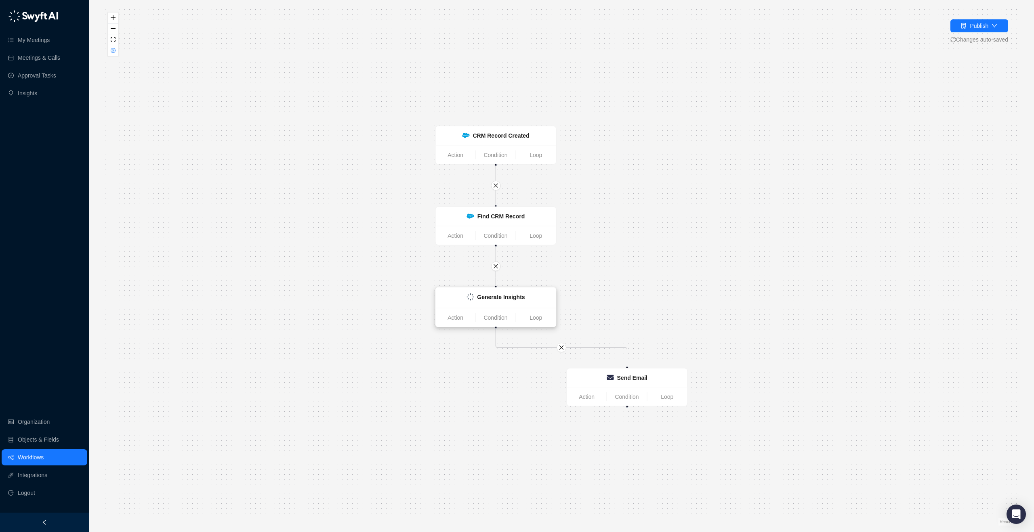
click at [522, 296] on strong "Generate Insights" at bounding box center [501, 297] width 48 height 6
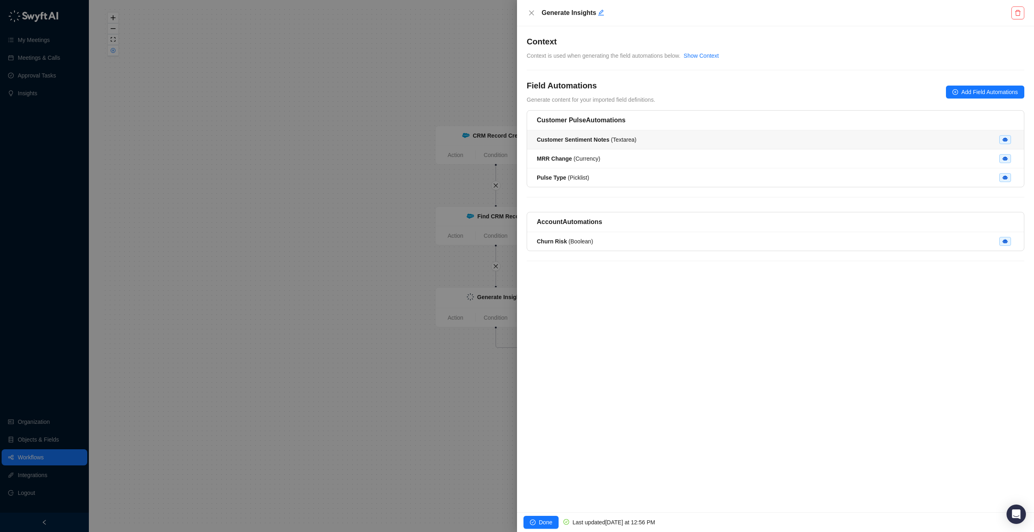
click at [648, 132] on li "Customer Sentiment Notes ( Textarea )" at bounding box center [775, 139] width 497 height 19
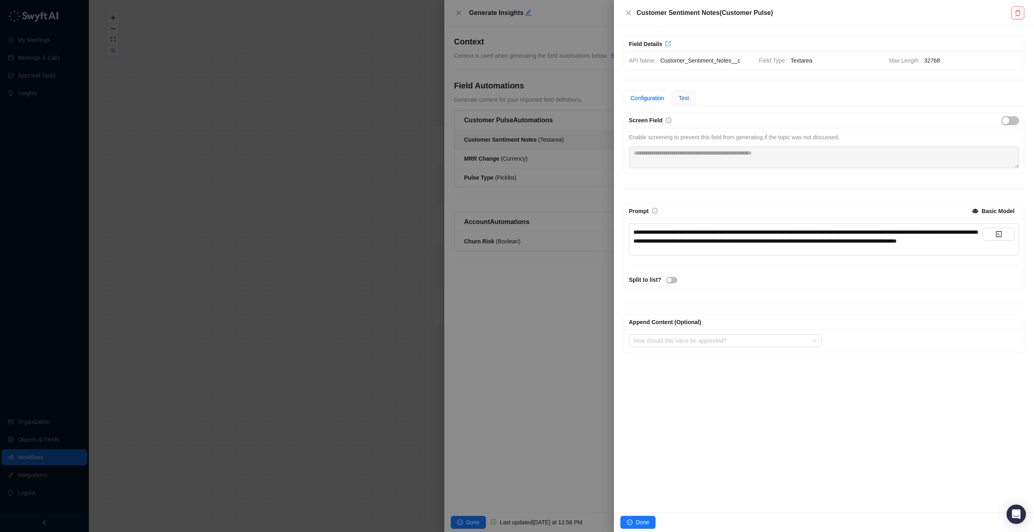
click at [684, 96] on span "Test" at bounding box center [683, 98] width 10 height 6
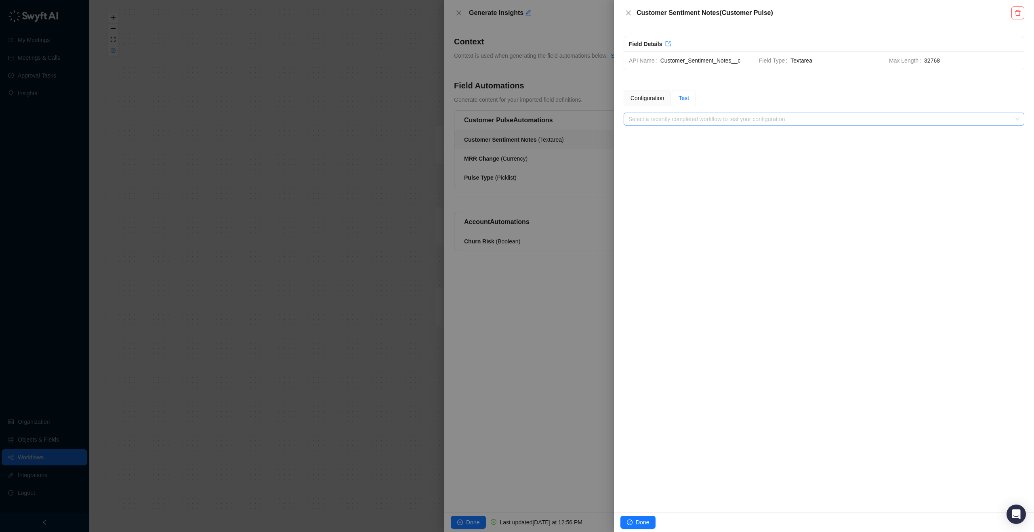
click at [684, 122] on input "search" at bounding box center [821, 119] width 386 height 12
click at [628, 12] on icon "close" at bounding box center [628, 12] width 5 height 5
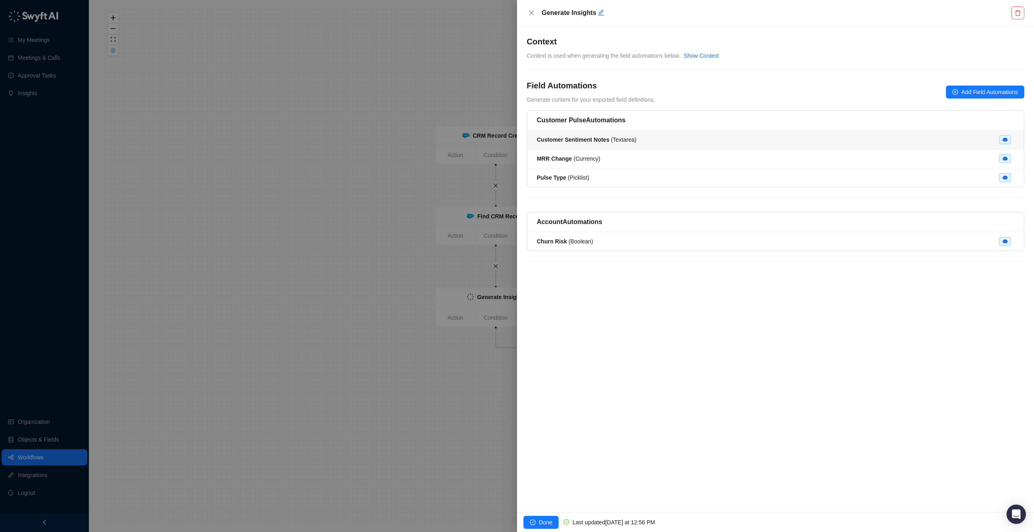
click at [752, 144] on li "Customer Sentiment Notes ( Textarea )" at bounding box center [775, 139] width 497 height 19
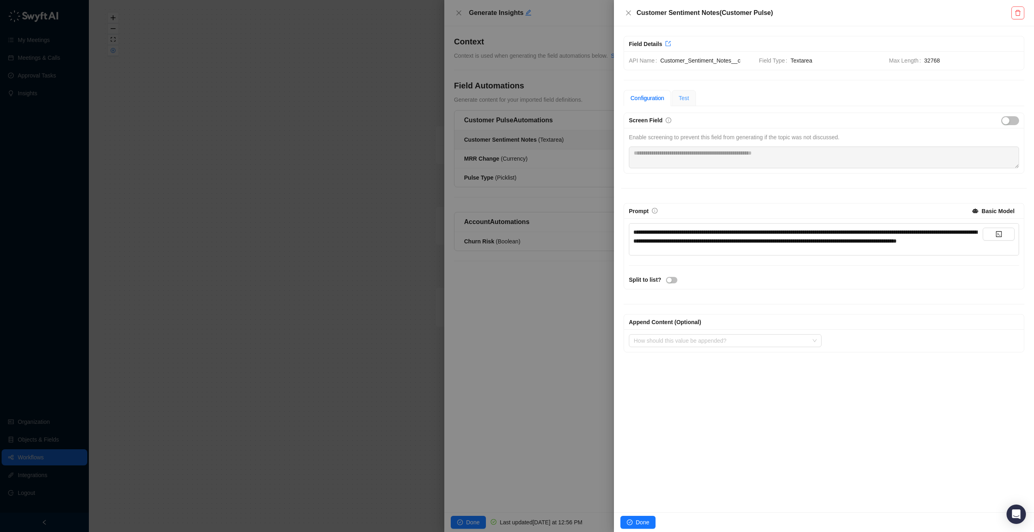
click at [678, 102] on div "Test" at bounding box center [684, 98] width 24 height 16
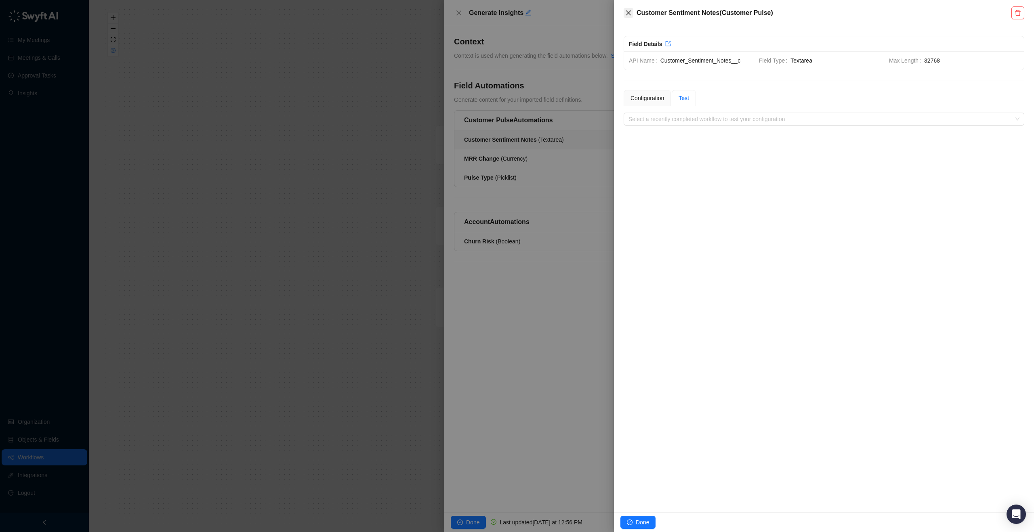
click at [628, 10] on icon "close" at bounding box center [628, 13] width 6 height 6
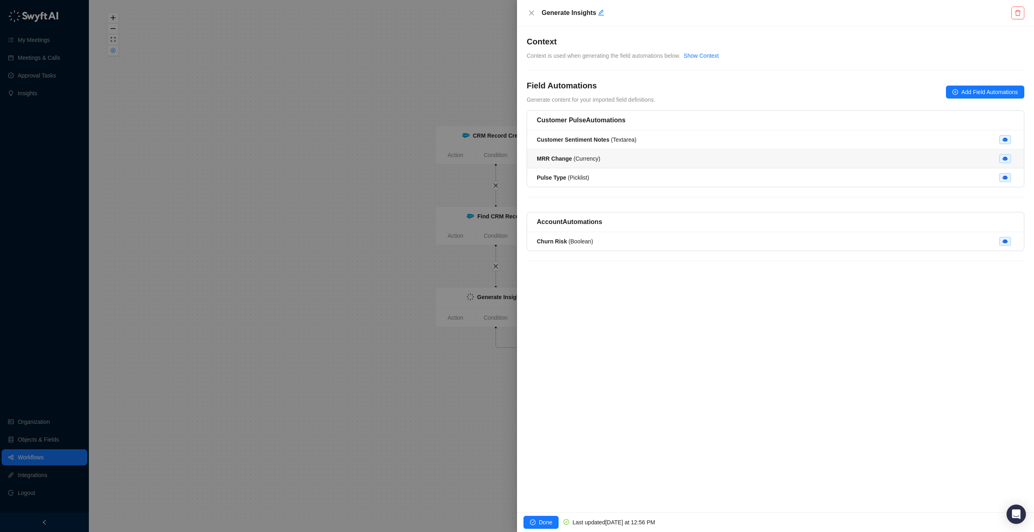
click at [628, 164] on li "MRR Change ( Currency )" at bounding box center [775, 158] width 497 height 19
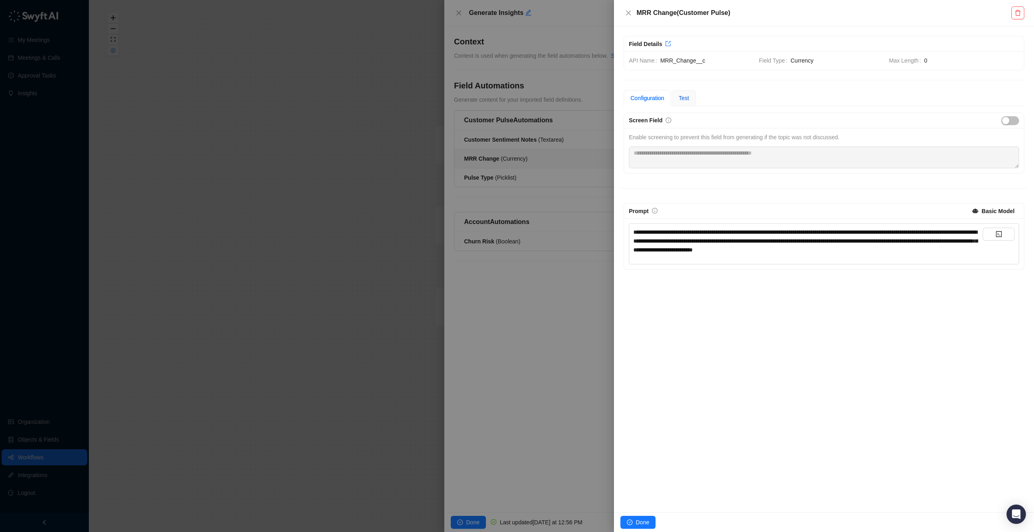
click at [681, 99] on span "Test" at bounding box center [683, 98] width 10 height 6
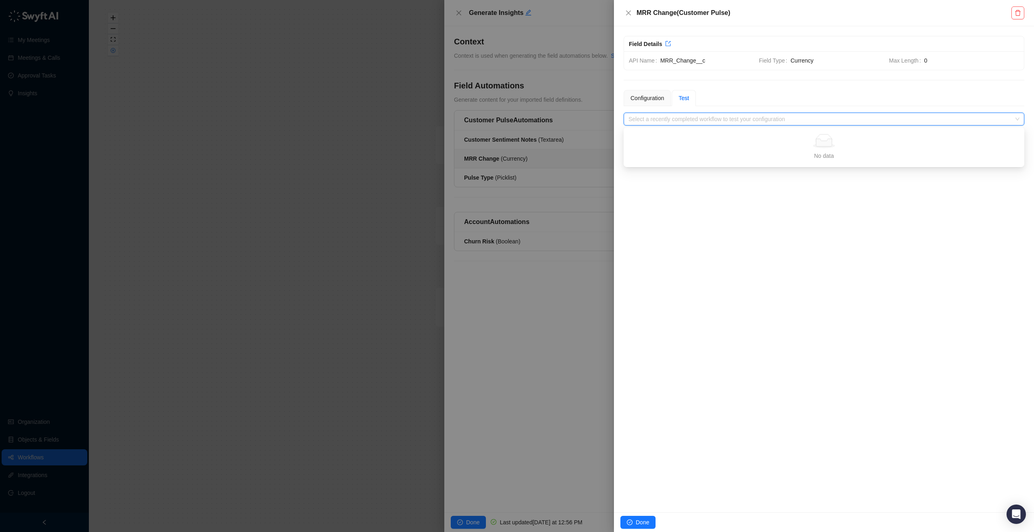
click at [690, 117] on input "search" at bounding box center [821, 119] width 386 height 12
click at [624, 11] on button "Close" at bounding box center [629, 13] width 10 height 10
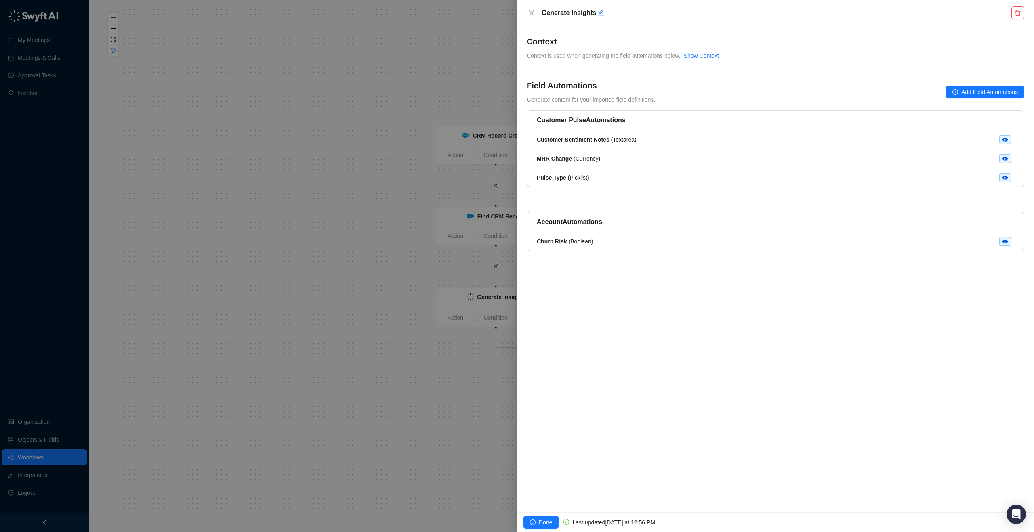
click at [525, 13] on div "Generate Insights" at bounding box center [775, 13] width 517 height 26
click at [529, 13] on icon "close" at bounding box center [531, 13] width 6 height 6
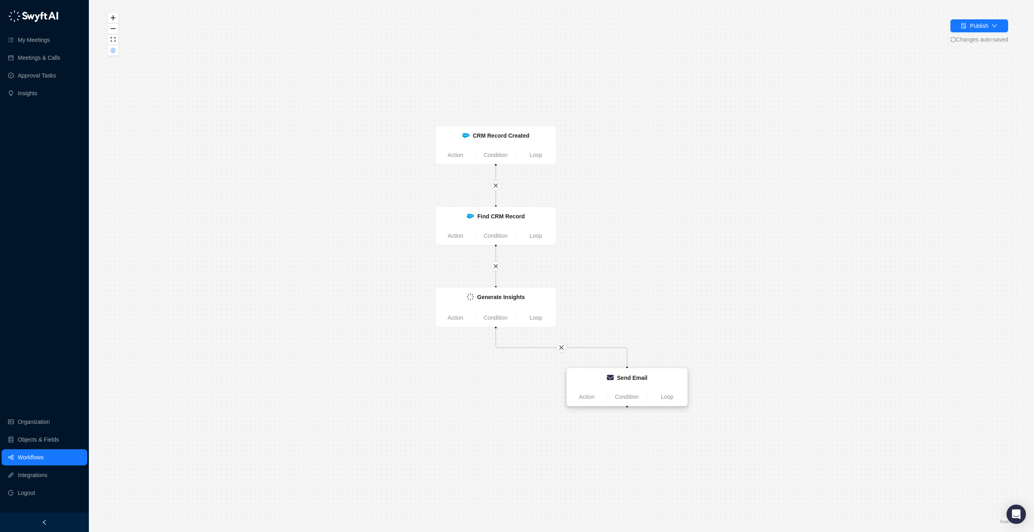
click at [601, 384] on div "Send Email" at bounding box center [627, 378] width 120 height 19
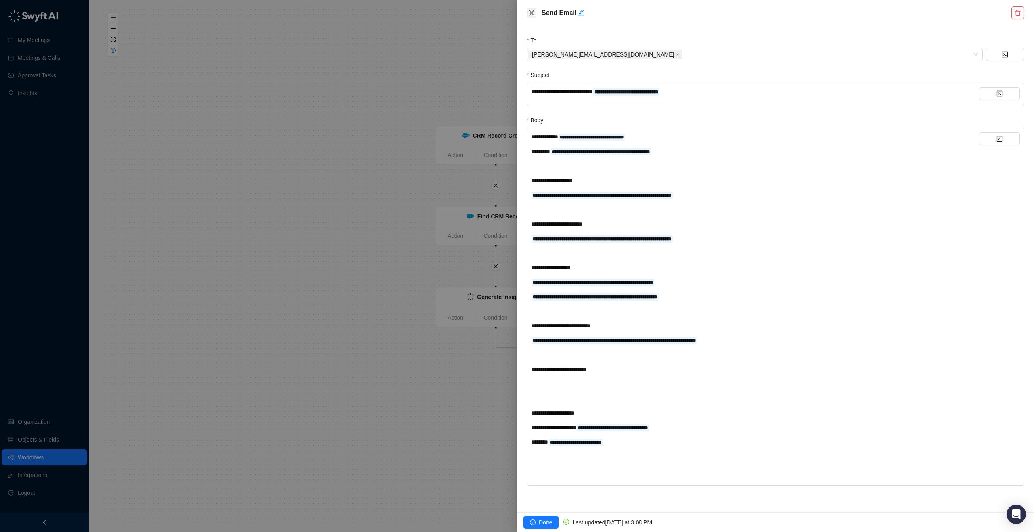
click at [530, 13] on icon "close" at bounding box center [531, 13] width 6 height 6
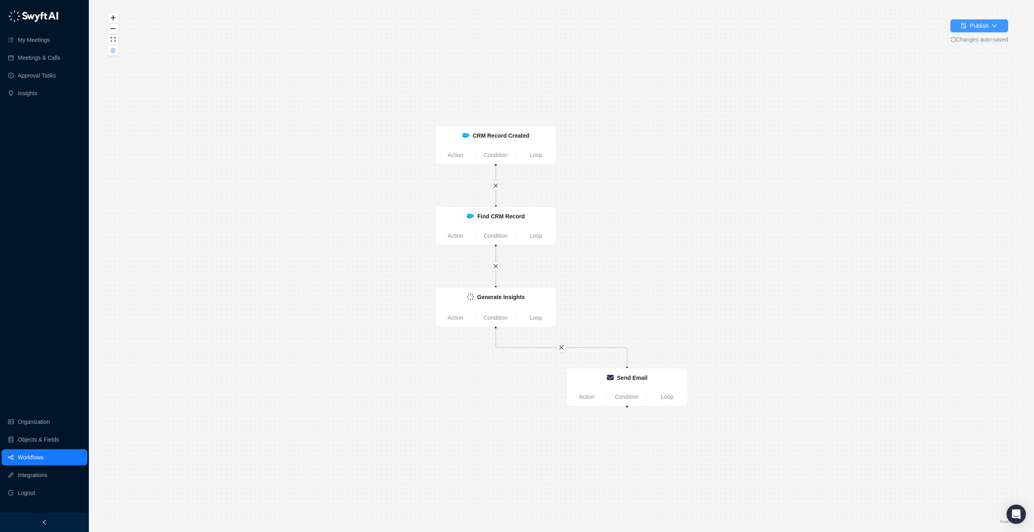
click at [983, 28] on div "Publish" at bounding box center [979, 25] width 19 height 9
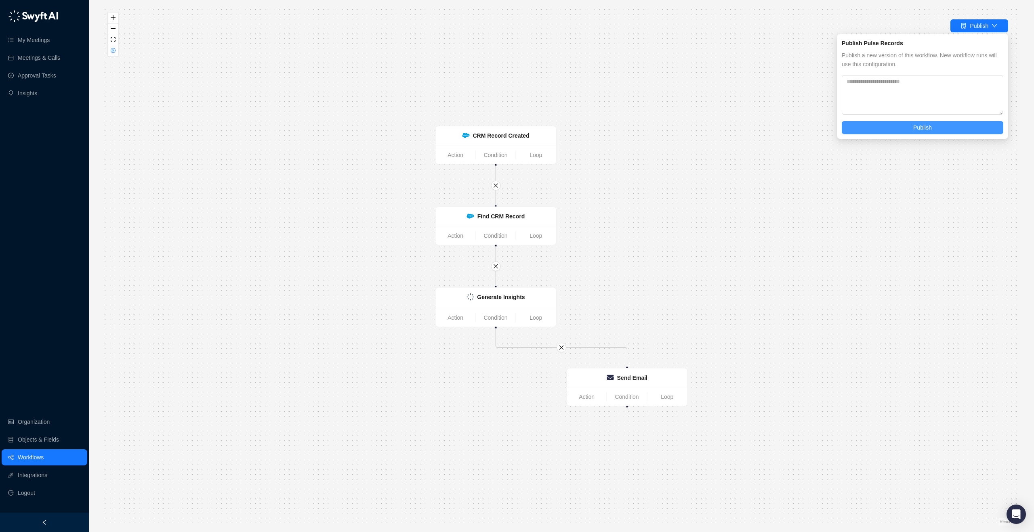
click at [926, 124] on span "Publish" at bounding box center [922, 127] width 19 height 9
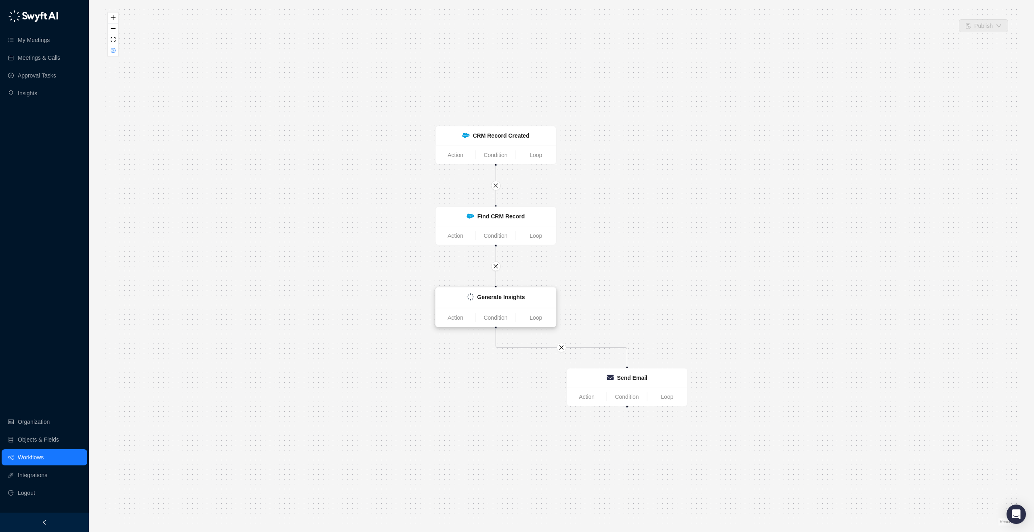
click at [484, 302] on div "Generate Insights" at bounding box center [496, 298] width 111 height 10
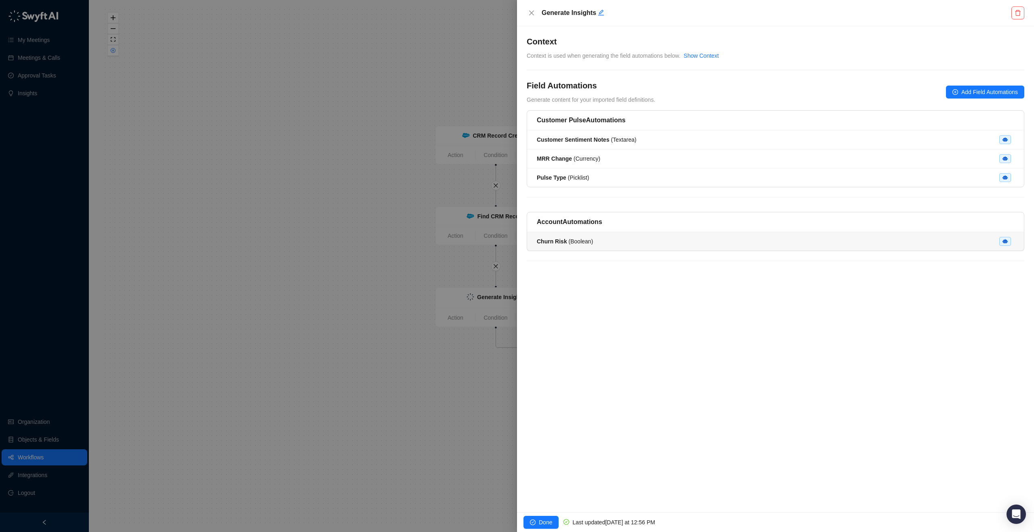
click at [613, 239] on div "Churn Risk ( Boolean )" at bounding box center [775, 241] width 477 height 9
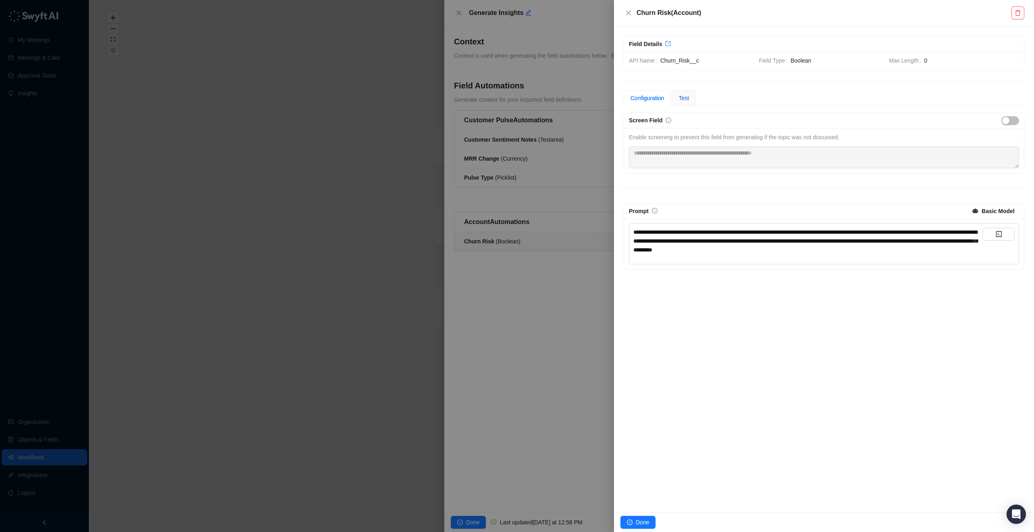
click at [682, 95] on span "Test" at bounding box center [683, 98] width 10 height 6
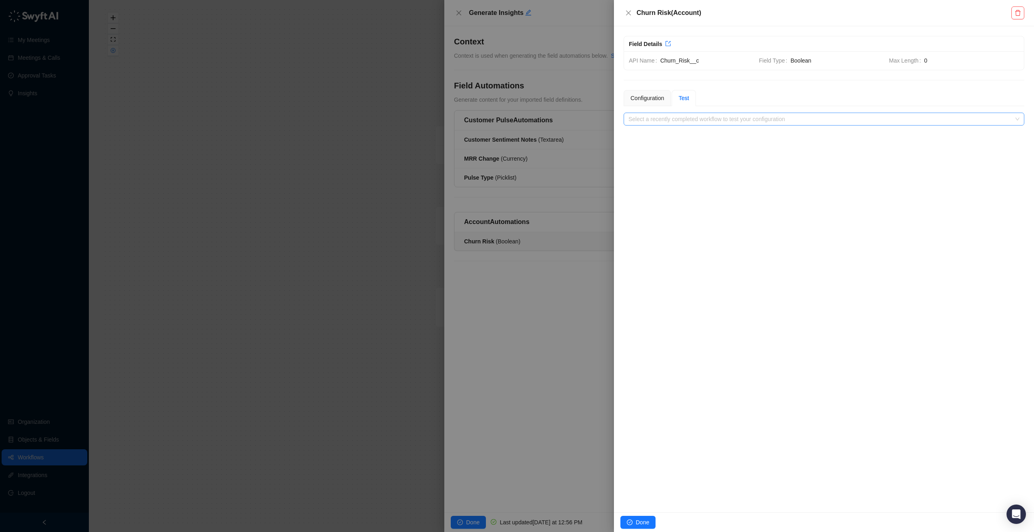
click at [695, 120] on input "search" at bounding box center [821, 119] width 386 height 12
click at [661, 97] on div "Configuration" at bounding box center [647, 98] width 34 height 9
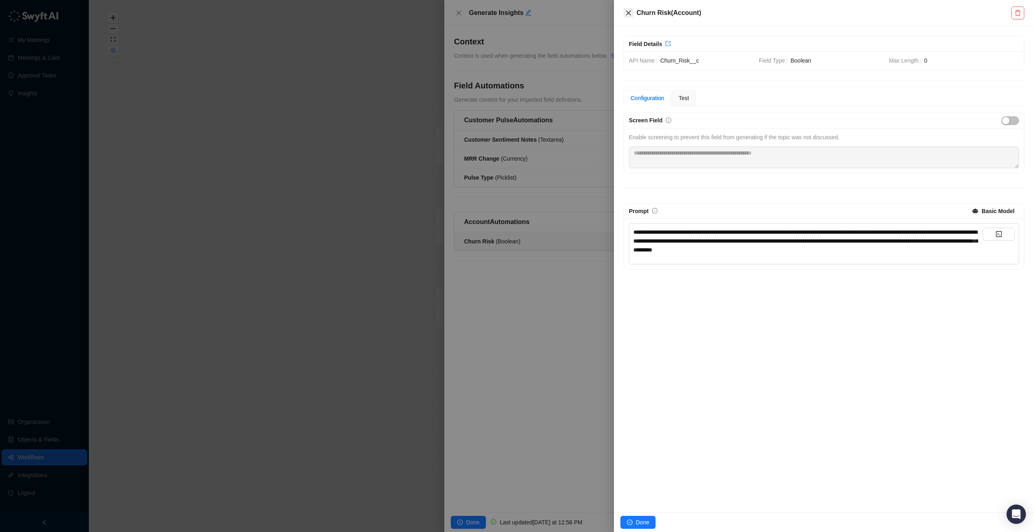
click at [623, 17] on div "Churn Risk ( Account )" at bounding box center [824, 13] width 420 height 26
click at [624, 14] on button "Close" at bounding box center [629, 13] width 10 height 10
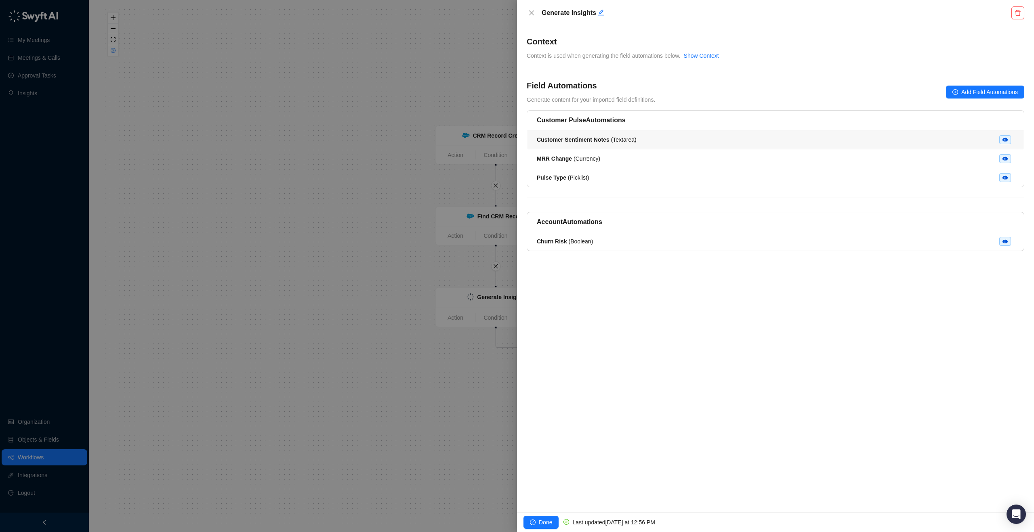
click at [623, 140] on span "Customer Sentiment Notes ( Textarea )" at bounding box center [587, 139] width 100 height 6
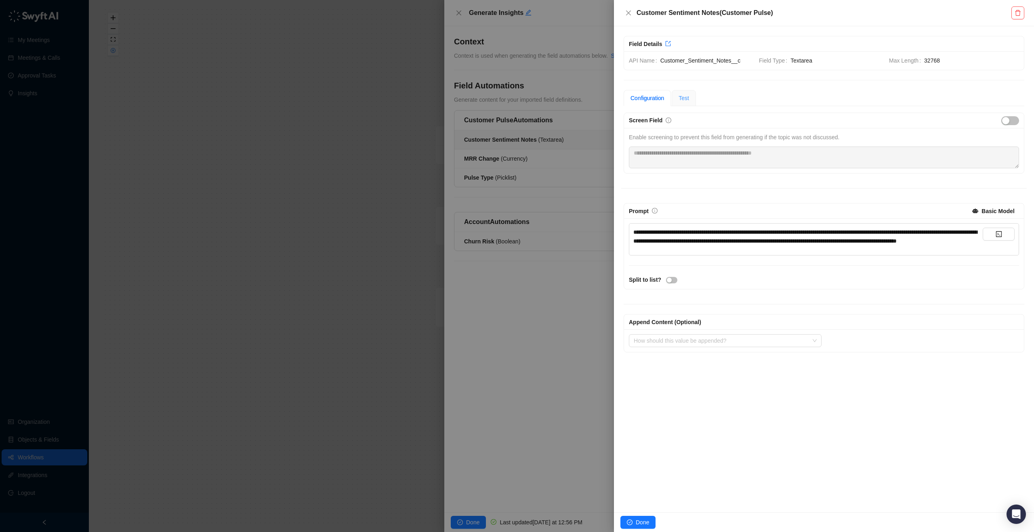
click at [691, 100] on div "Test" at bounding box center [684, 98] width 24 height 16
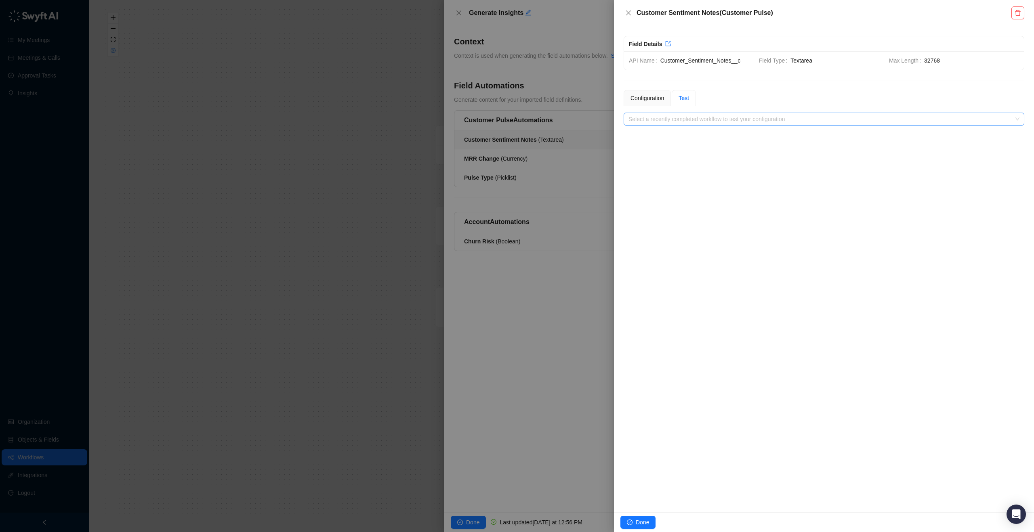
click at [696, 119] on input "search" at bounding box center [821, 119] width 386 height 12
click at [701, 118] on input "search" at bounding box center [821, 119] width 386 height 12
click at [668, 103] on div "Configuration" at bounding box center [647, 98] width 47 height 16
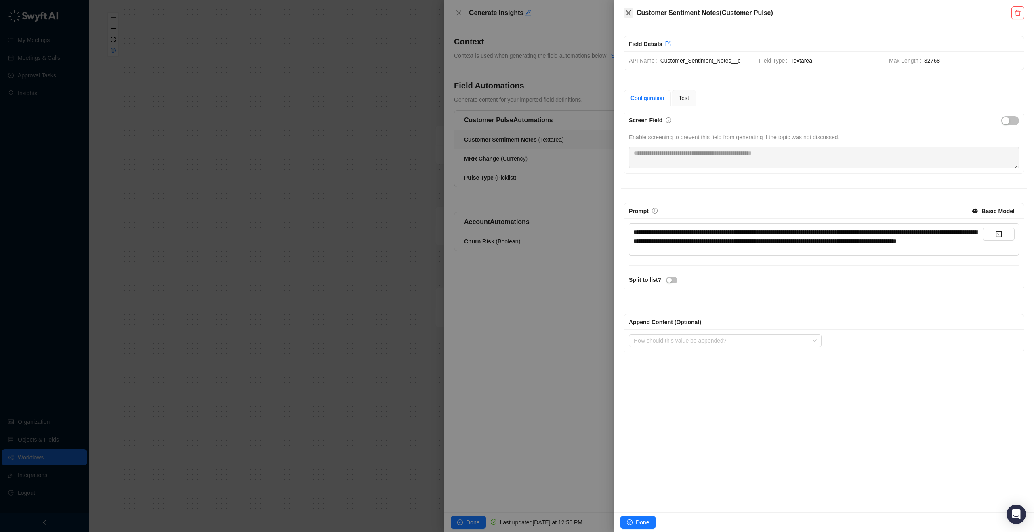
click at [626, 12] on icon "close" at bounding box center [628, 13] width 6 height 6
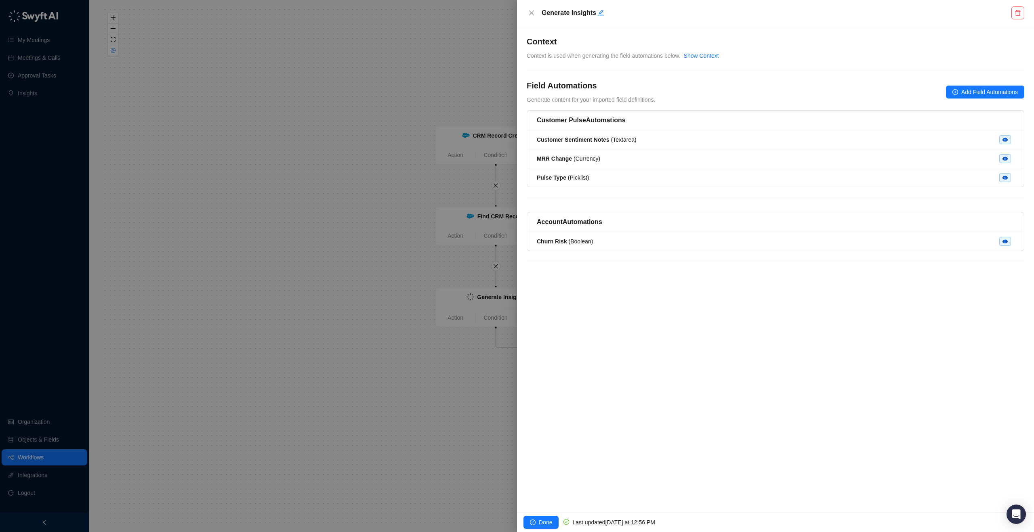
click at [538, 15] on div "Generate Insights" at bounding box center [776, 12] width 498 height 13
click at [531, 15] on icon "close" at bounding box center [531, 13] width 6 height 6
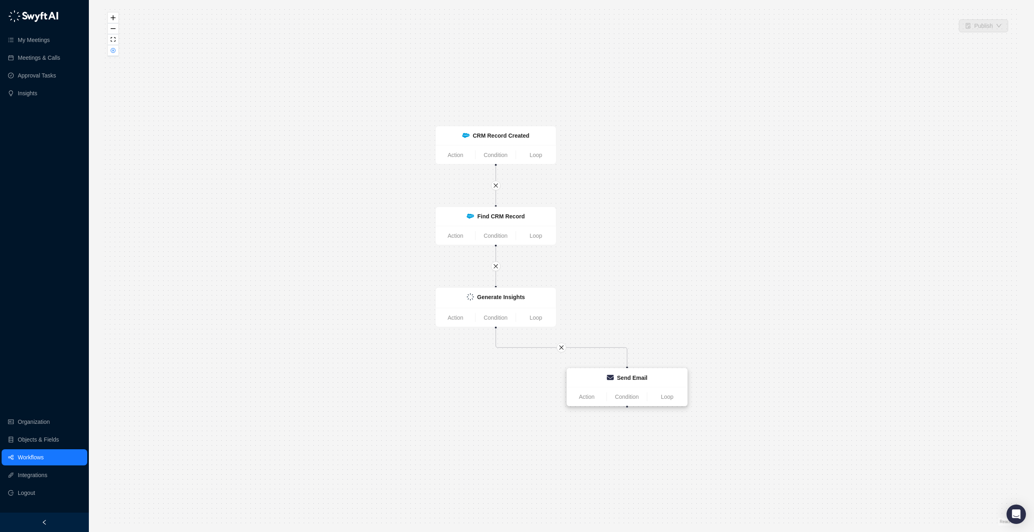
click at [668, 379] on div "Send Email" at bounding box center [627, 378] width 111 height 9
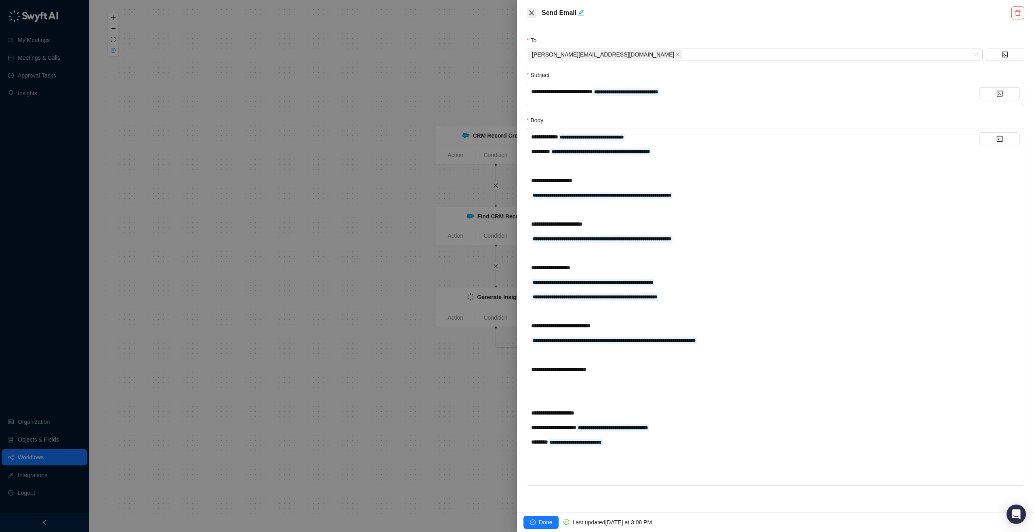
click at [529, 12] on icon "close" at bounding box center [531, 13] width 6 height 6
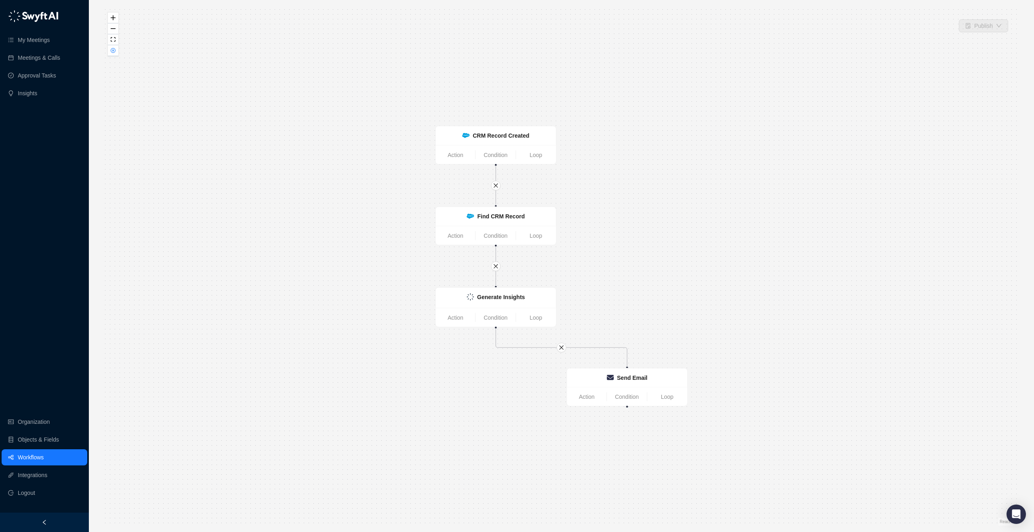
click at [44, 464] on link "Workflows" at bounding box center [31, 457] width 26 height 16
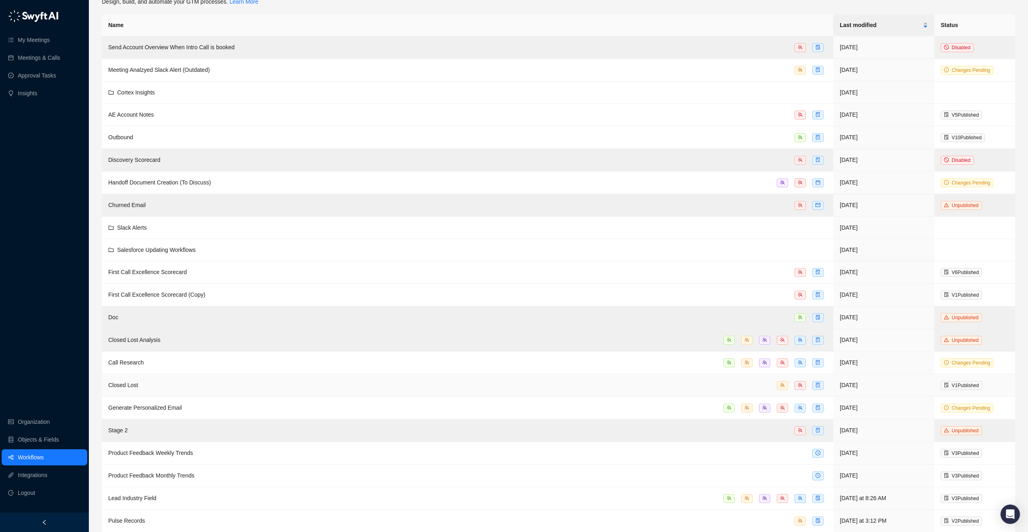
scroll to position [40, 0]
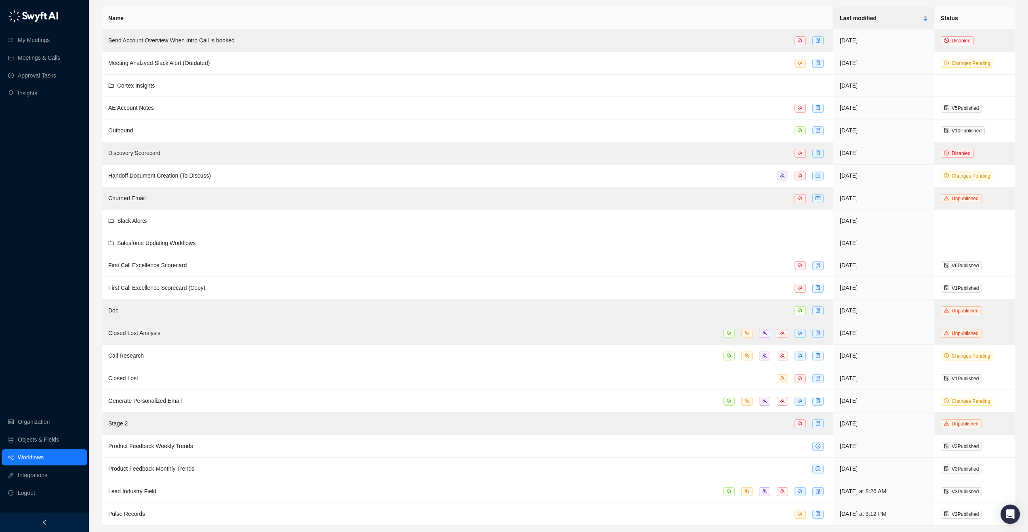
click at [1022, 225] on div "Workflows Design, build, and automate your GTM processes. Learn More New Folder…" at bounding box center [558, 246] width 939 height 573
